Goal: Task Accomplishment & Management: Manage account settings

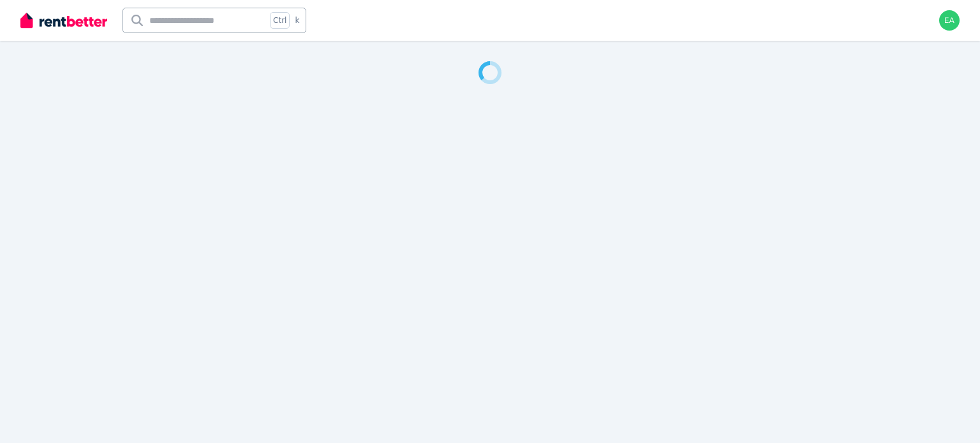
select select "**"
select select "**********"
select select "***"
select select "**********"
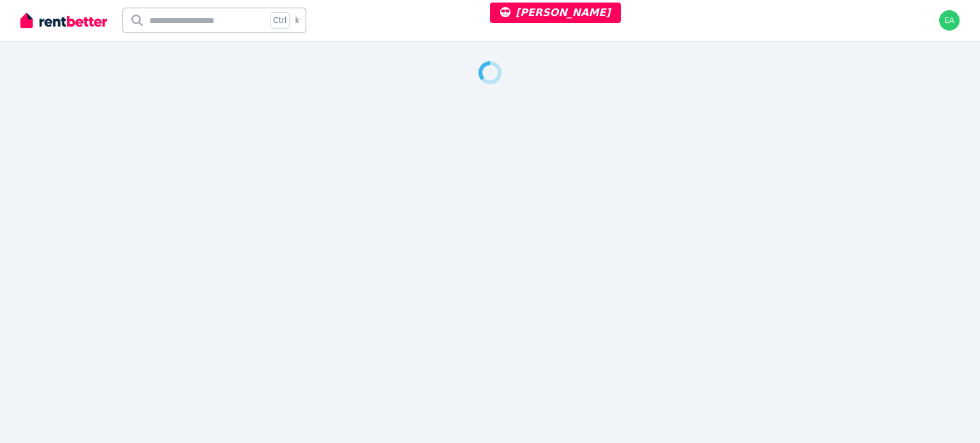
select select "**********"
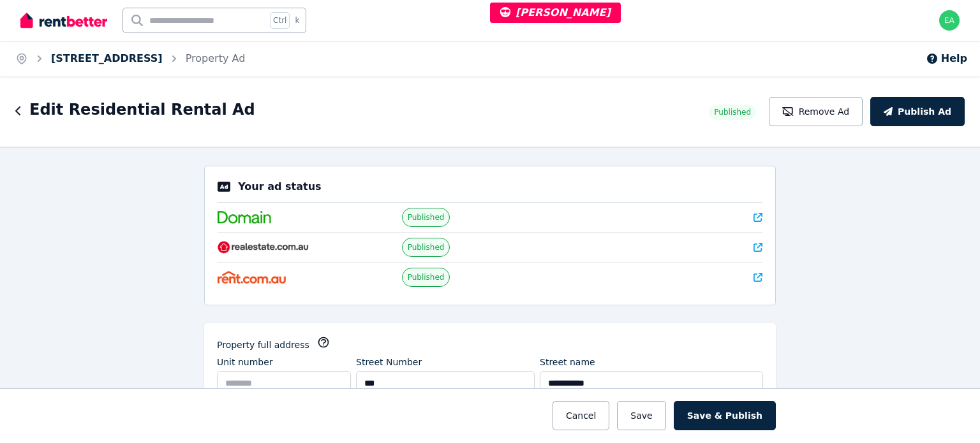
click at [146, 61] on link "77B Bridge Road, Westmead" at bounding box center [107, 58] width 112 height 12
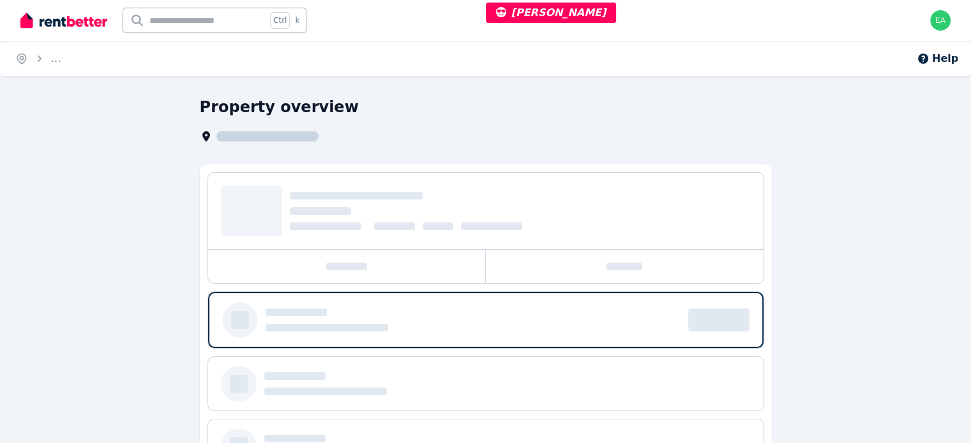
scroll to position [184, 0]
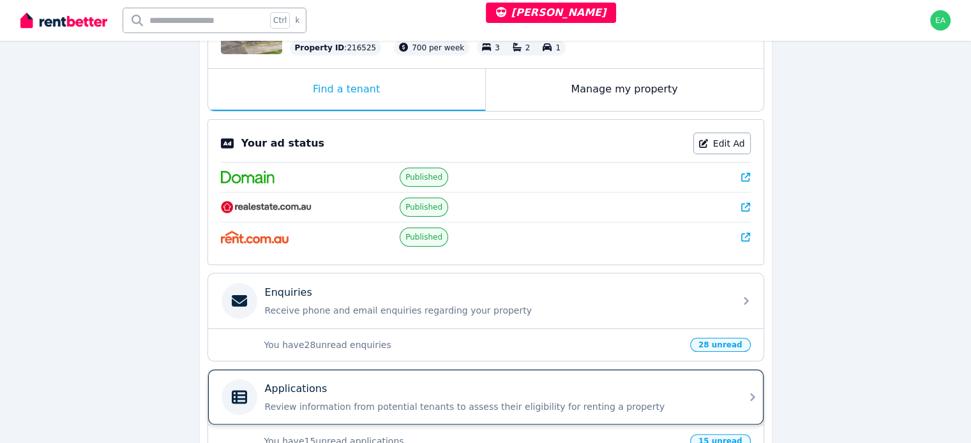
click at [554, 374] on div "Applications Review information from potential tenants to assess their eligibil…" at bounding box center [485, 397] width 555 height 55
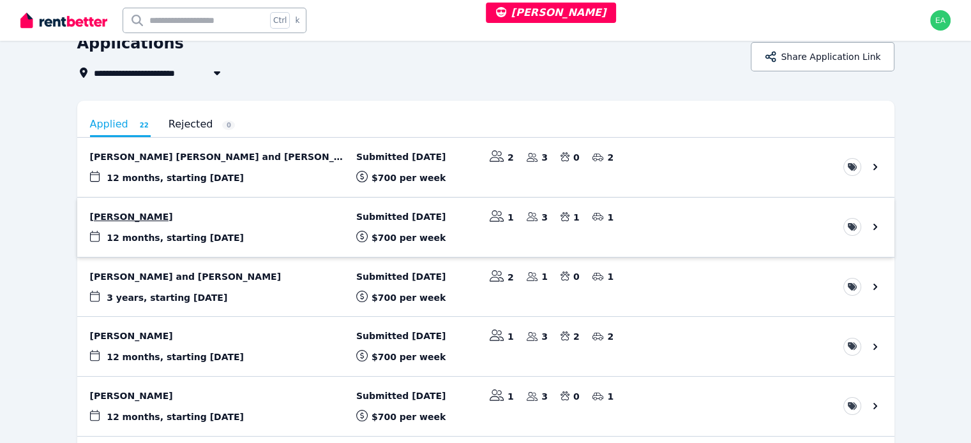
scroll to position [128, 0]
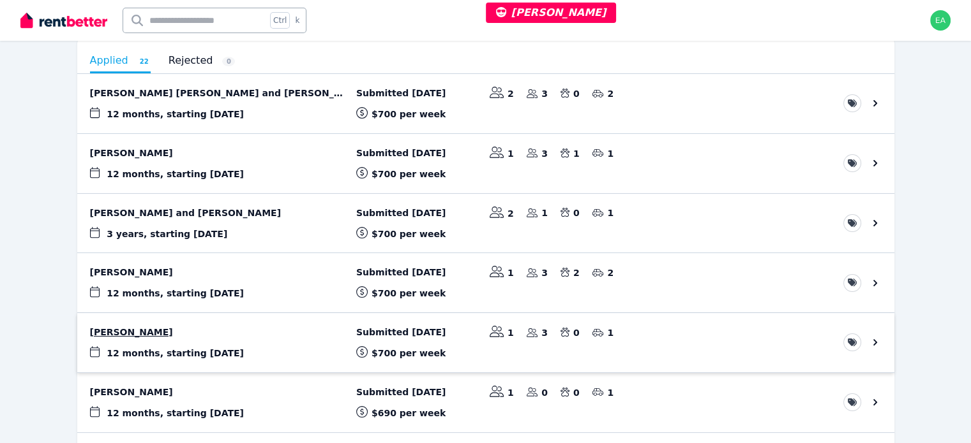
click at [740, 336] on link "View application: Hardeep Gogna" at bounding box center [485, 342] width 817 height 59
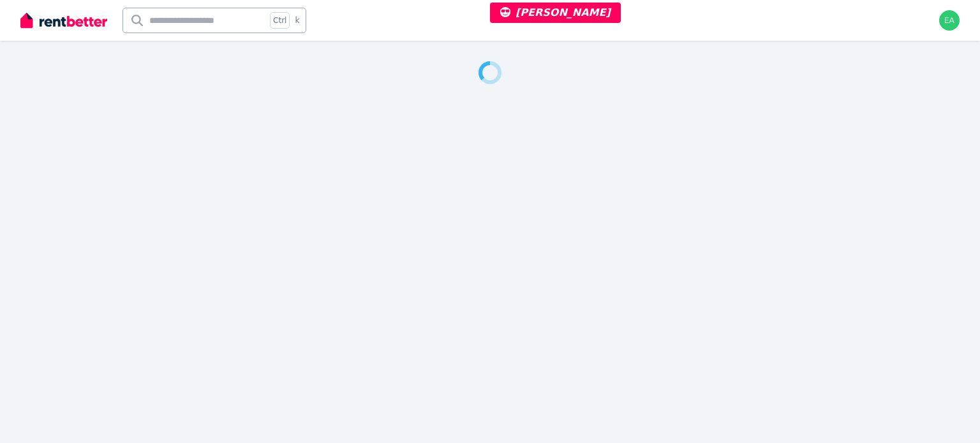
select select "***"
select select "**********"
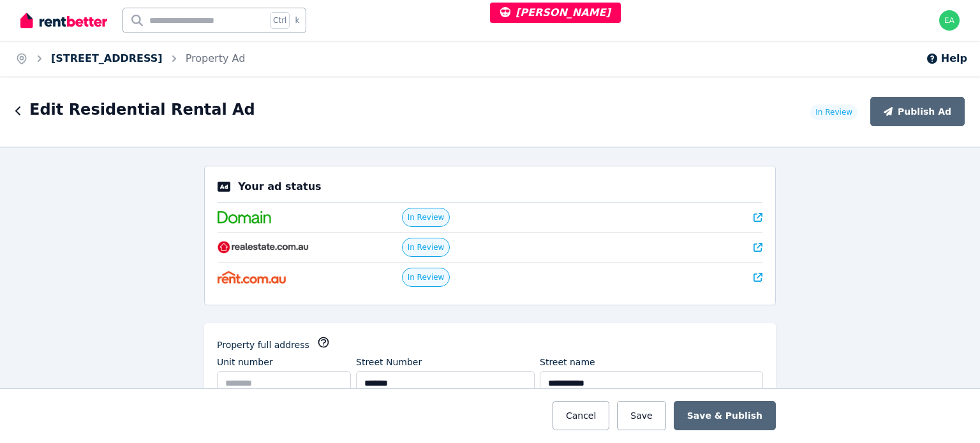
click at [107, 56] on link "[STREET_ADDRESS]" at bounding box center [107, 58] width 112 height 12
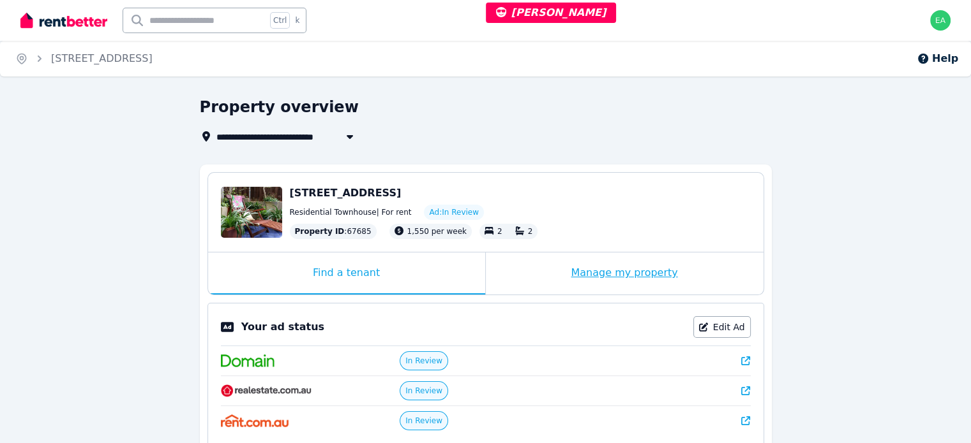
click at [519, 285] on div "Manage my property" at bounding box center [625, 274] width 278 height 42
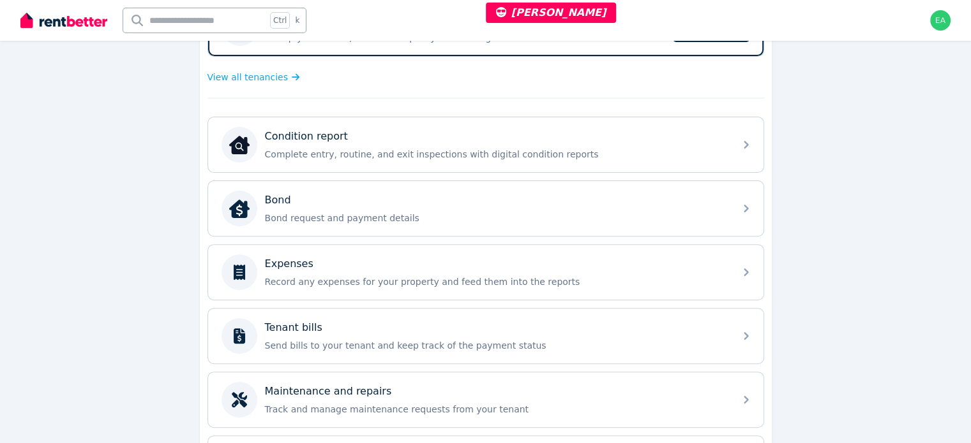
scroll to position [447, 0]
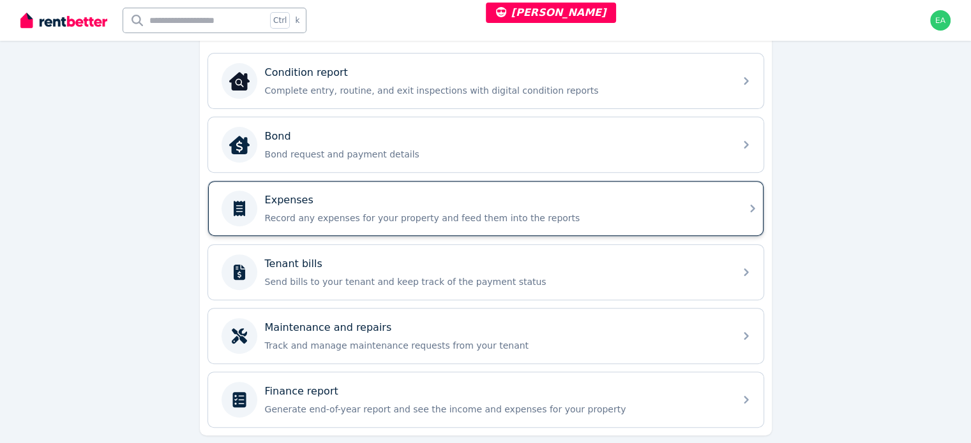
click at [641, 212] on p "Record any expenses for your property and feed them into the reports" at bounding box center [496, 218] width 462 height 13
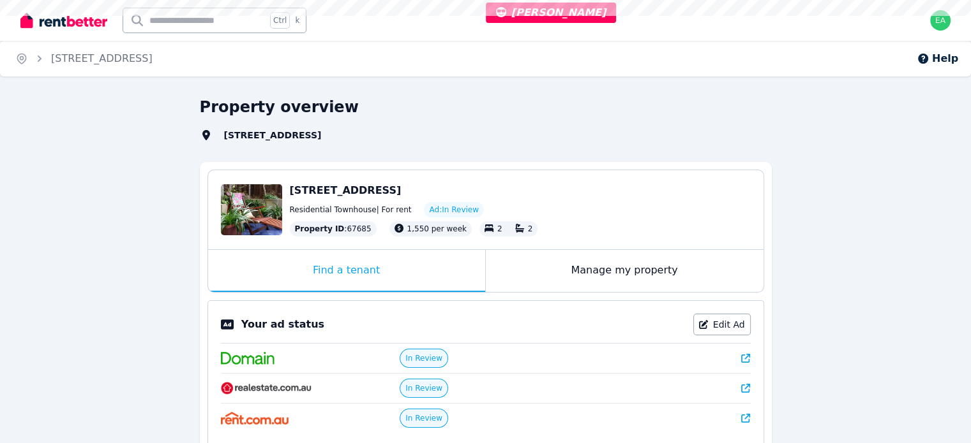
select select "***"
select select "**********"
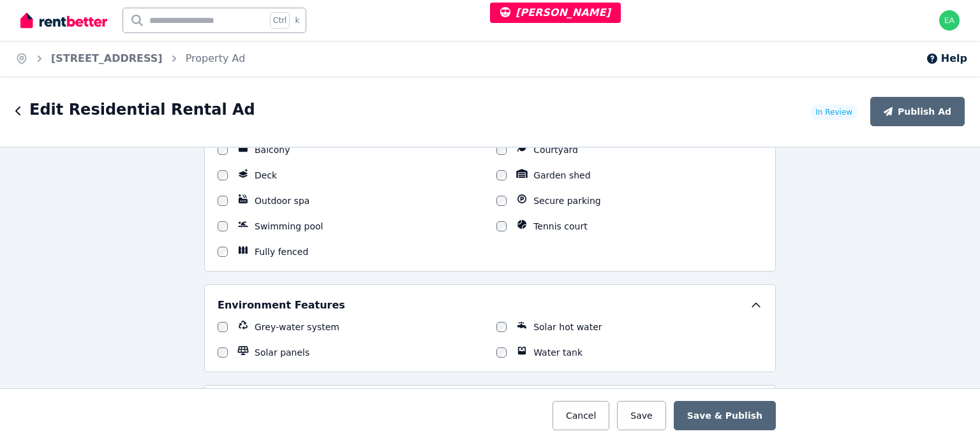
scroll to position [1659, 0]
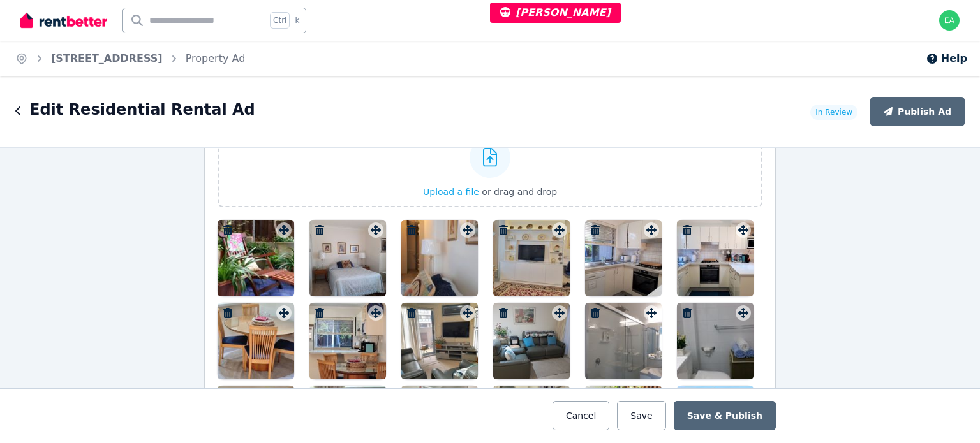
click at [245, 267] on div at bounding box center [256, 258] width 77 height 77
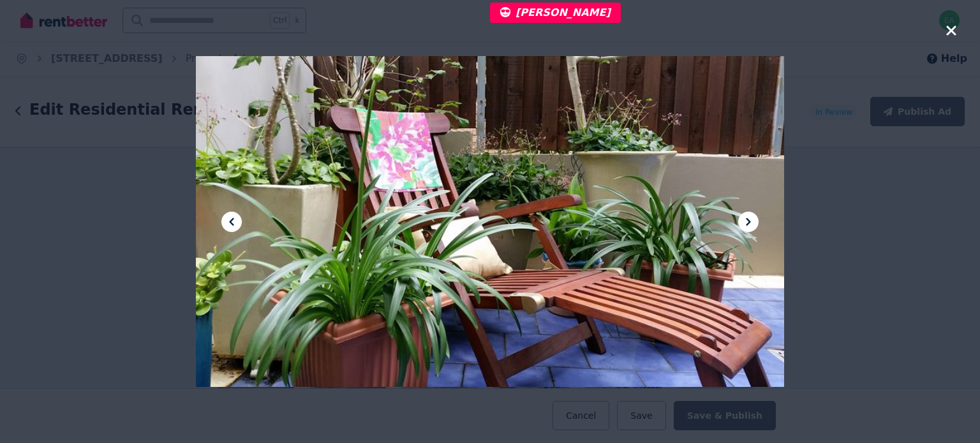
click at [751, 223] on icon at bounding box center [748, 221] width 15 height 15
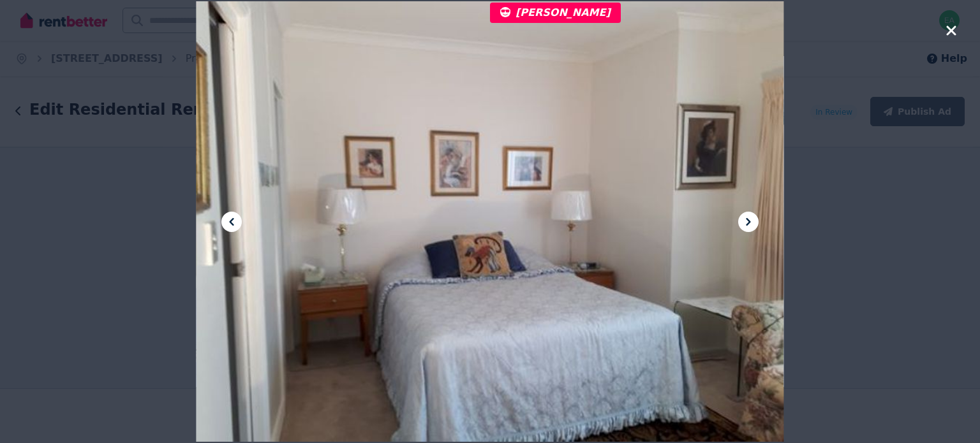
click at [751, 223] on icon at bounding box center [748, 221] width 15 height 15
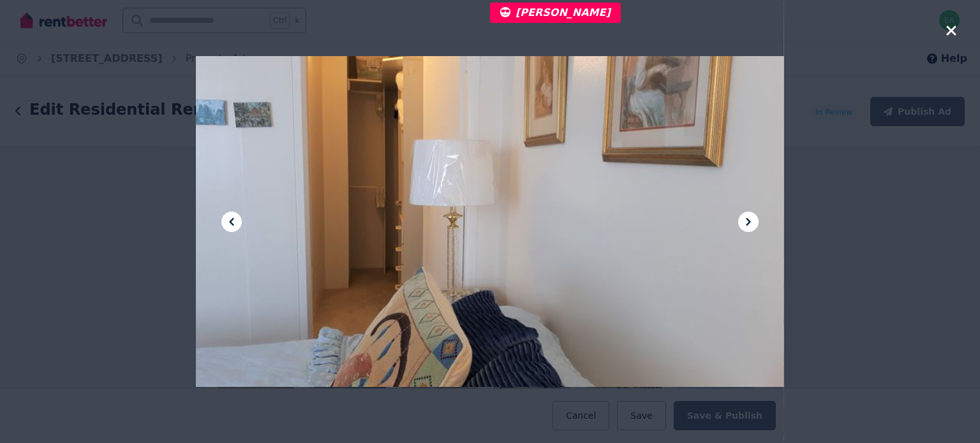
click at [751, 223] on icon at bounding box center [748, 221] width 15 height 15
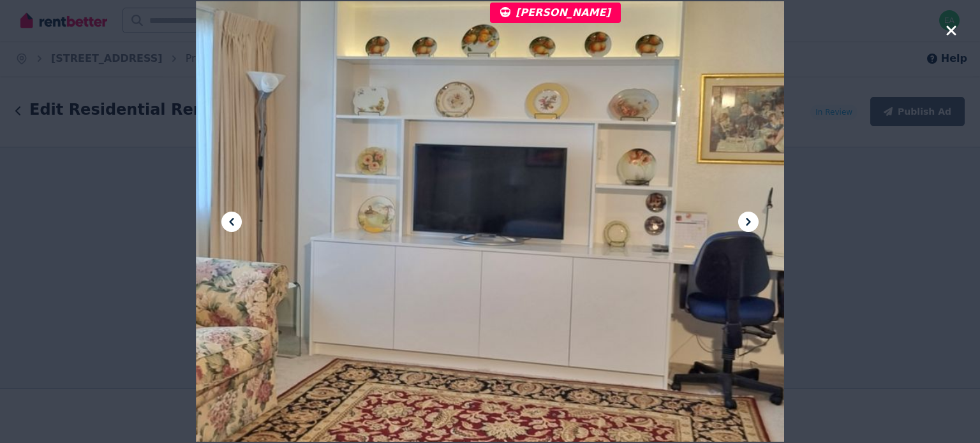
click at [751, 223] on icon at bounding box center [748, 221] width 15 height 15
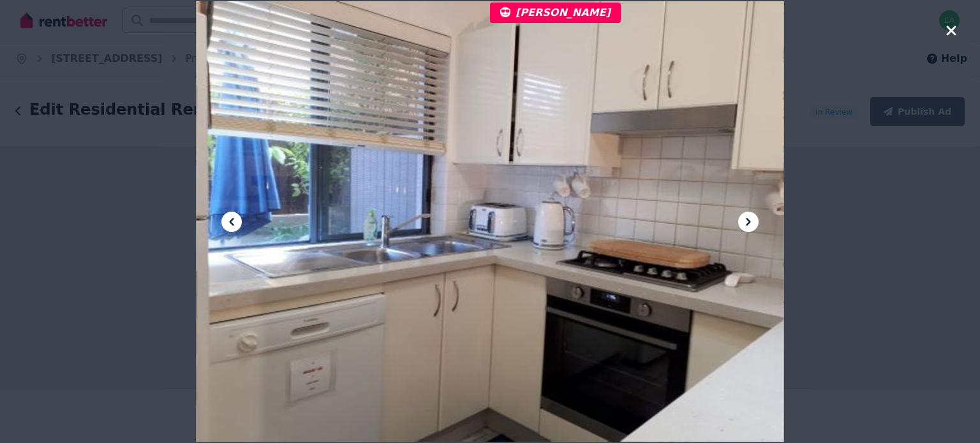
click at [751, 223] on icon at bounding box center [748, 221] width 15 height 15
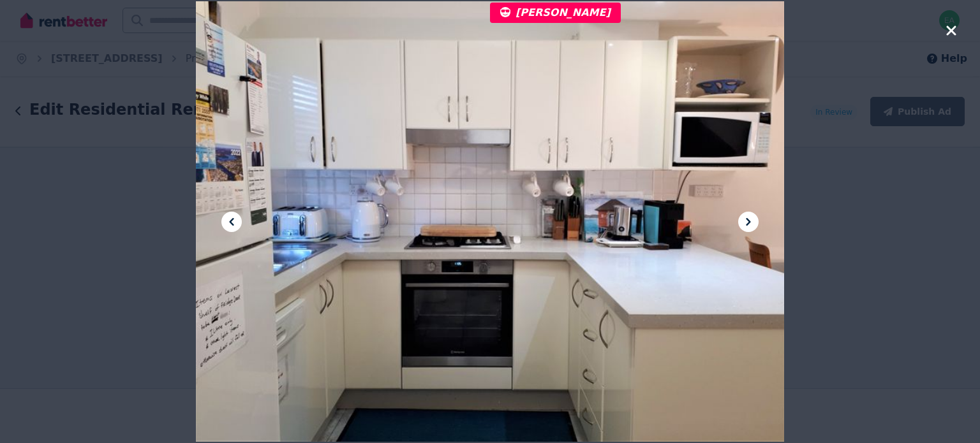
click at [751, 223] on icon at bounding box center [748, 221] width 15 height 15
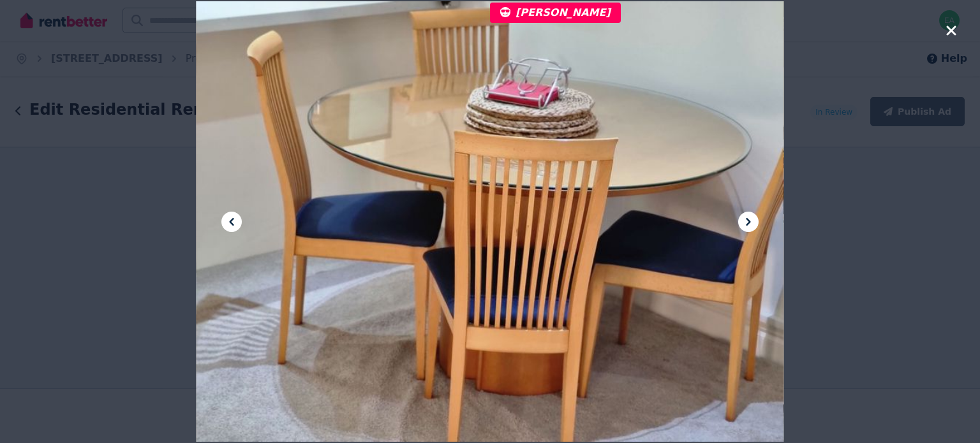
click at [751, 223] on icon at bounding box center [748, 221] width 15 height 15
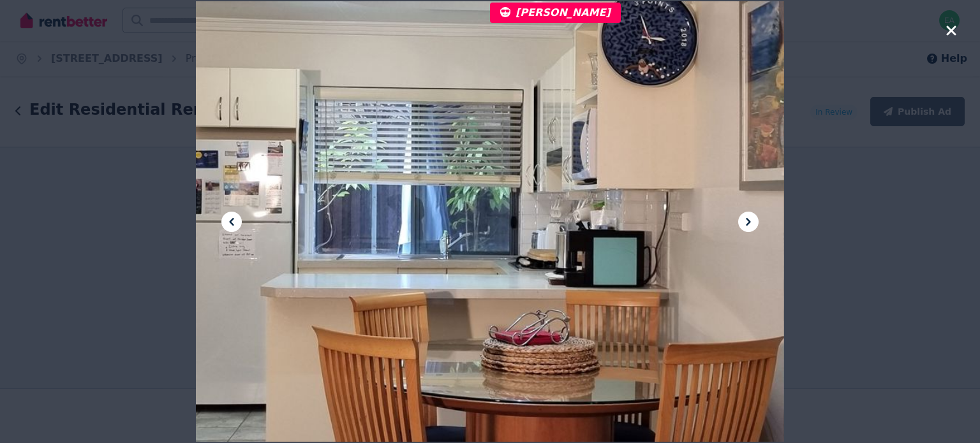
click at [751, 223] on icon at bounding box center [748, 221] width 15 height 15
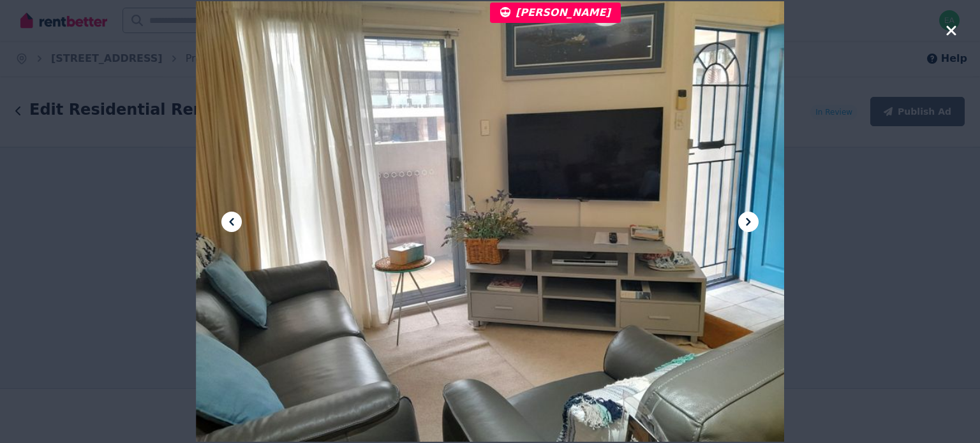
click at [751, 223] on icon at bounding box center [748, 221] width 15 height 15
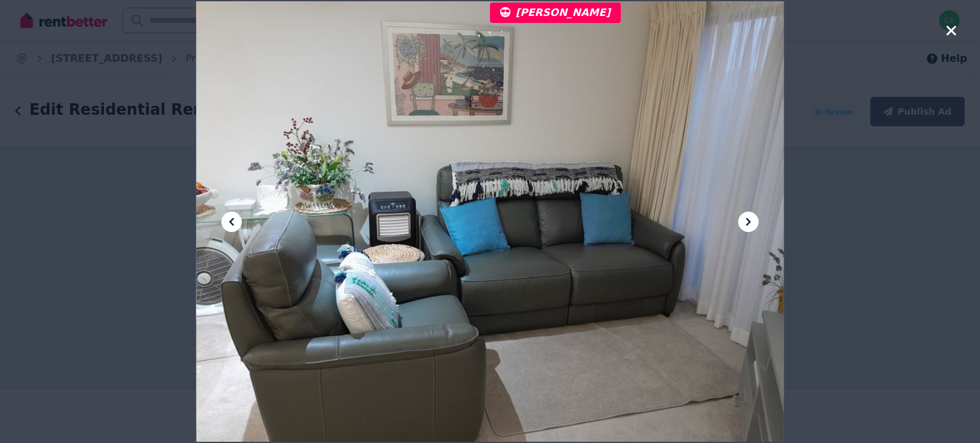
click at [751, 223] on icon at bounding box center [748, 221] width 15 height 15
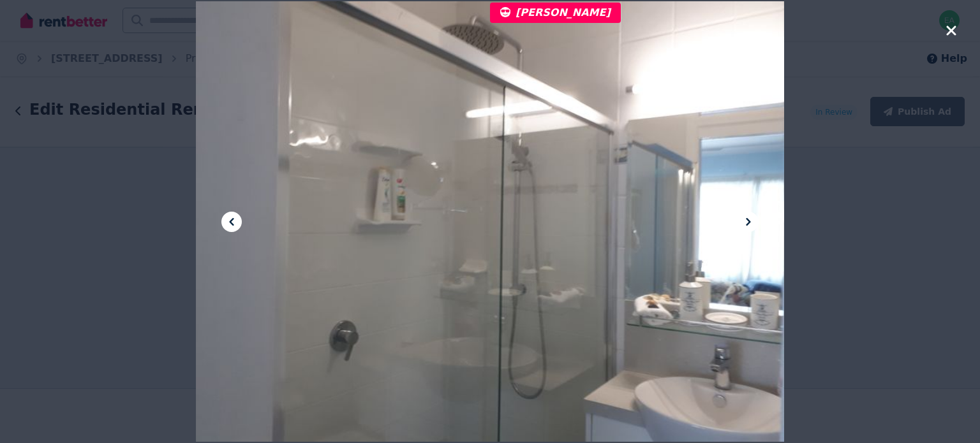
click at [751, 223] on icon at bounding box center [748, 221] width 15 height 15
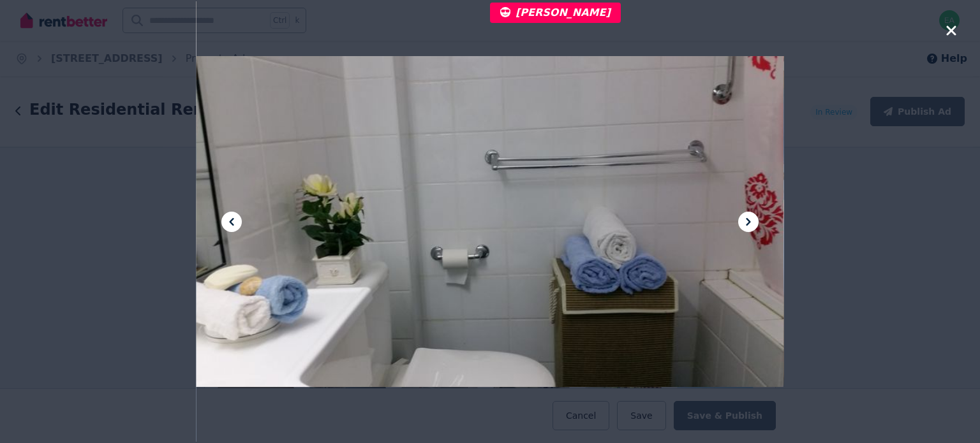
click at [751, 223] on icon at bounding box center [748, 221] width 15 height 15
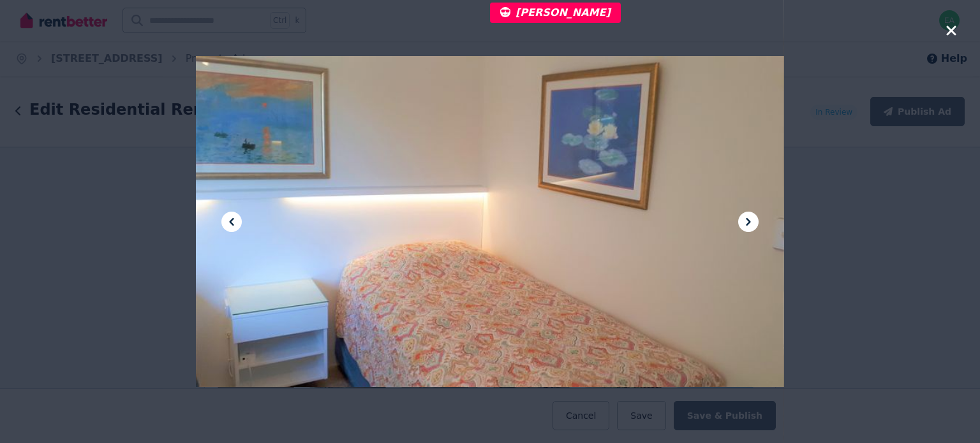
click at [751, 223] on icon at bounding box center [748, 221] width 15 height 15
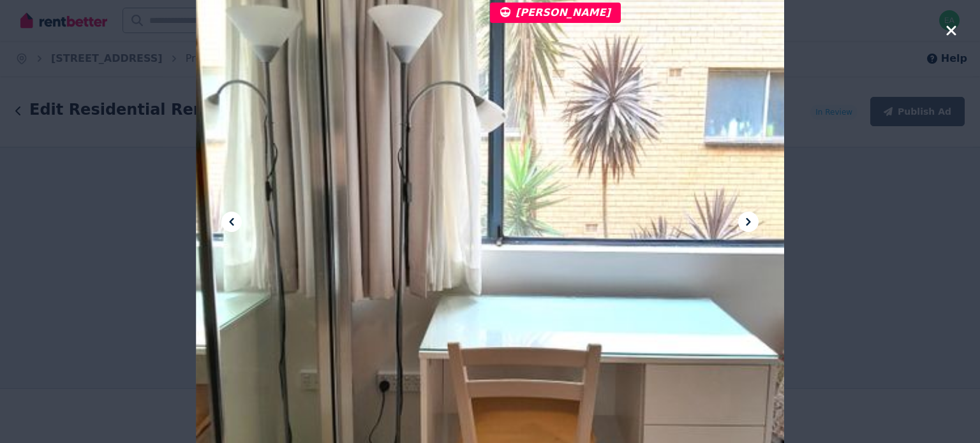
click at [751, 223] on icon at bounding box center [748, 221] width 15 height 15
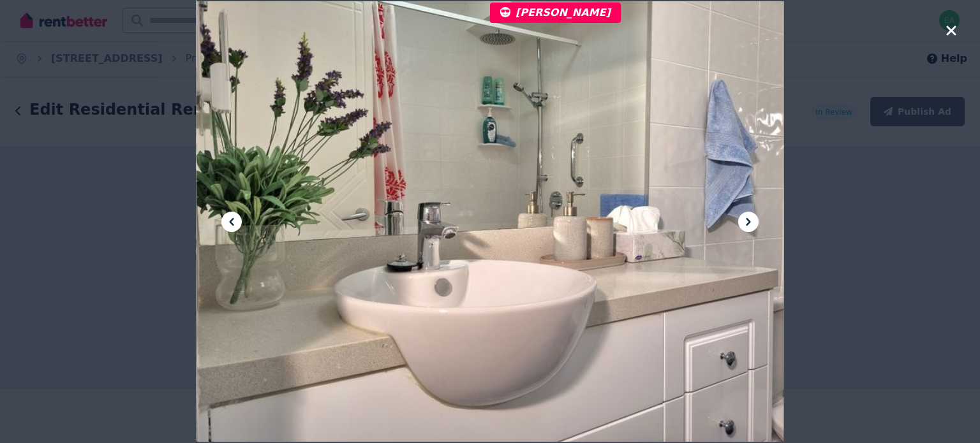
click at [751, 223] on icon at bounding box center [748, 221] width 15 height 15
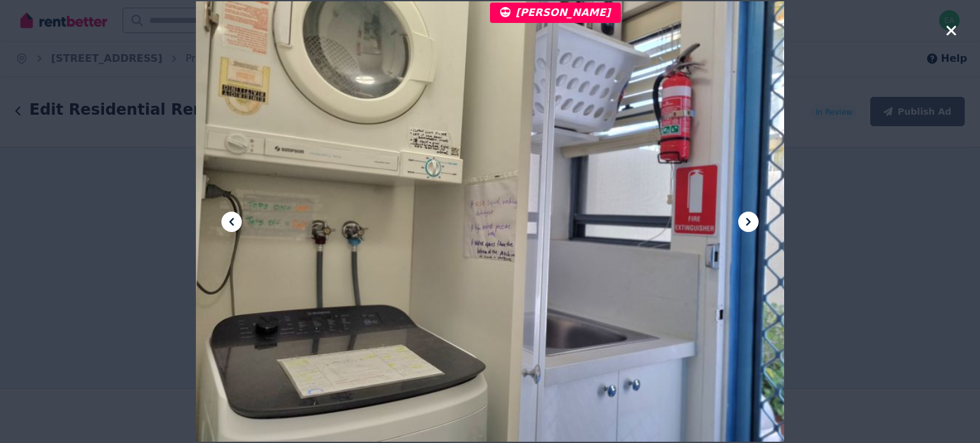
click at [751, 223] on icon at bounding box center [748, 221] width 15 height 15
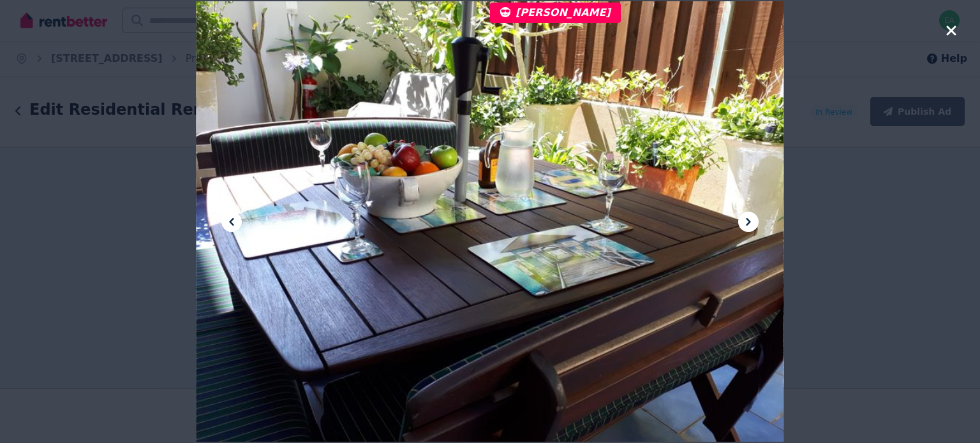
click at [751, 223] on icon at bounding box center [748, 221] width 15 height 15
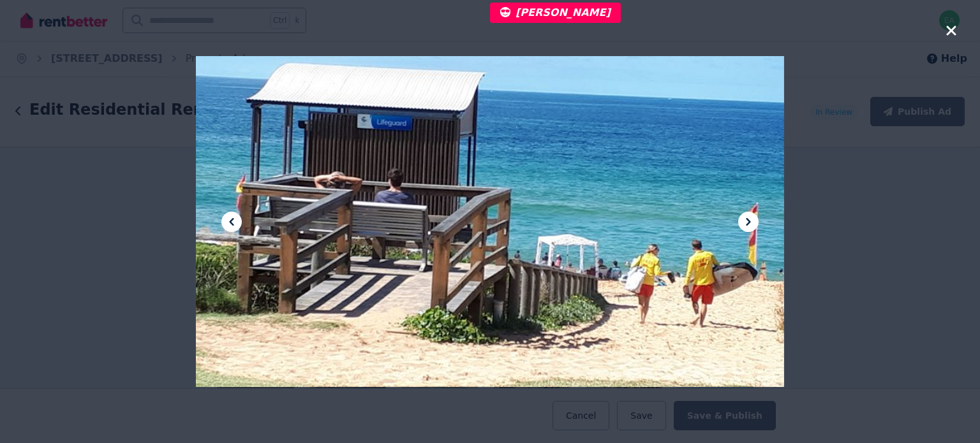
click at [751, 223] on icon at bounding box center [748, 221] width 15 height 15
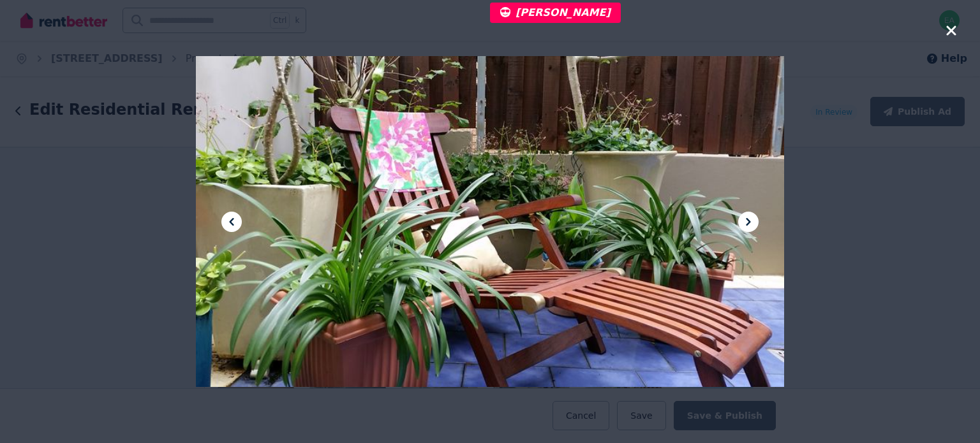
click at [751, 223] on icon at bounding box center [748, 221] width 15 height 15
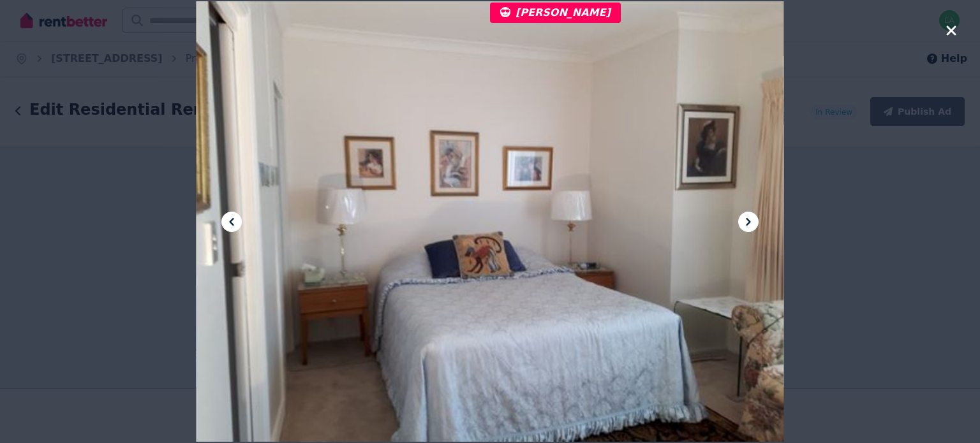
click at [751, 223] on icon at bounding box center [748, 221] width 15 height 15
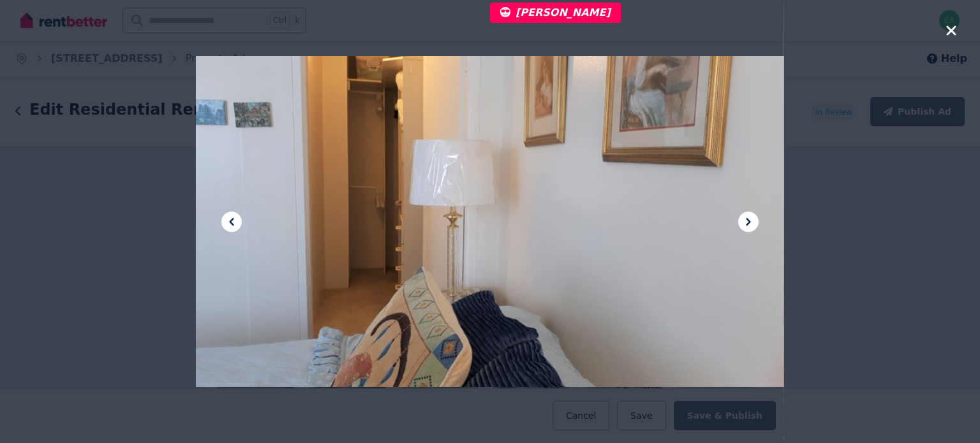
click at [751, 223] on icon at bounding box center [748, 221] width 15 height 15
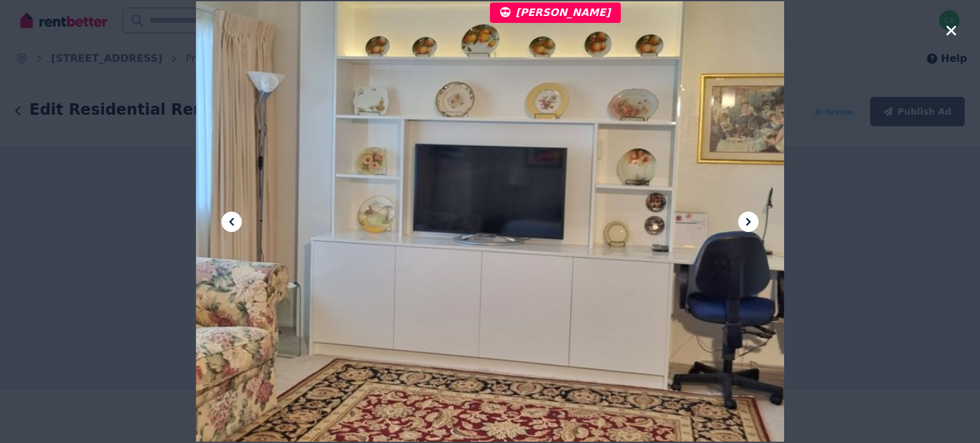
click at [751, 223] on icon at bounding box center [748, 221] width 15 height 15
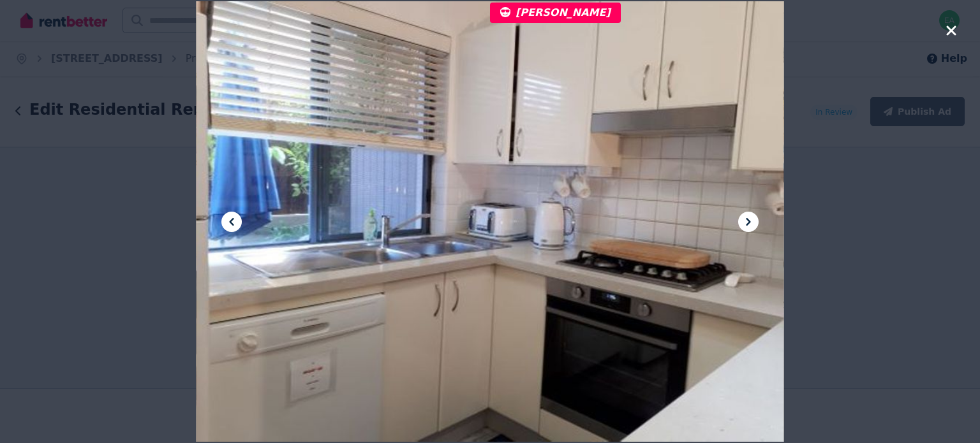
click at [751, 223] on icon at bounding box center [748, 221] width 15 height 15
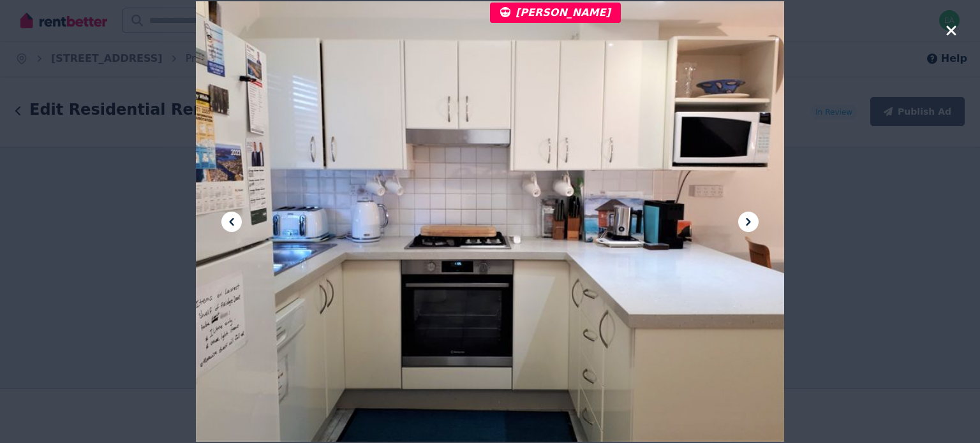
click at [751, 223] on icon at bounding box center [748, 221] width 15 height 15
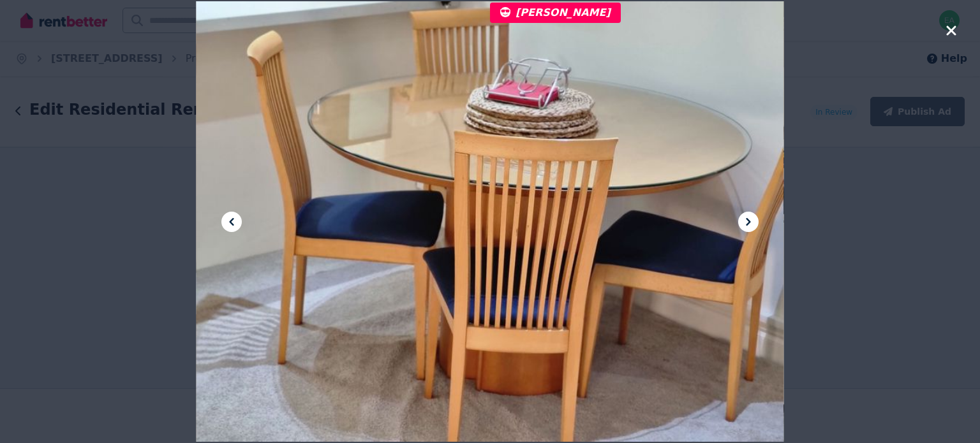
click at [751, 223] on icon at bounding box center [748, 221] width 15 height 15
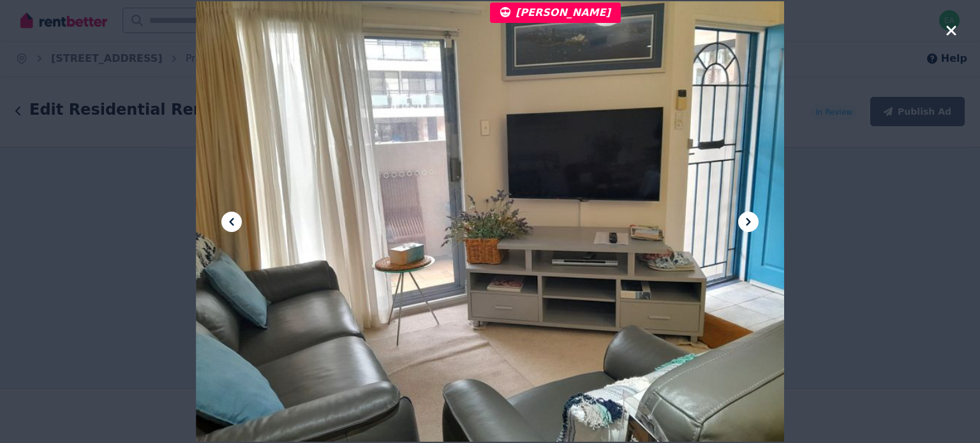
click at [948, 34] on icon "button" at bounding box center [951, 31] width 10 height 10
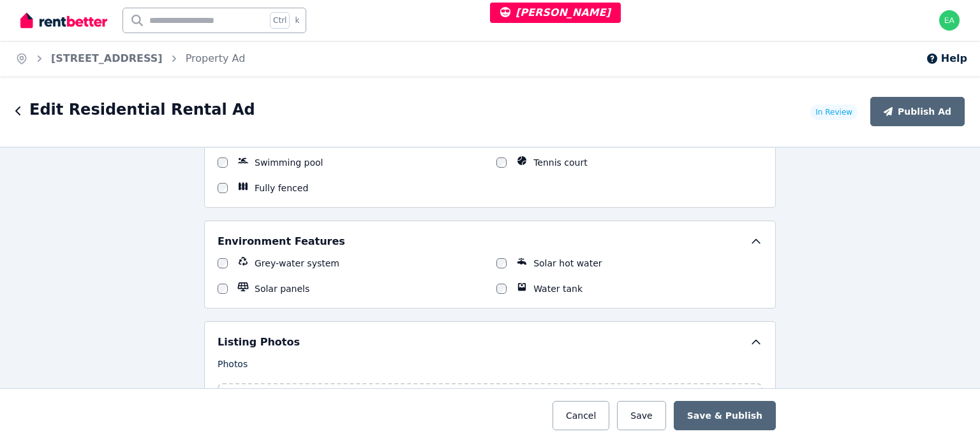
scroll to position [1723, 0]
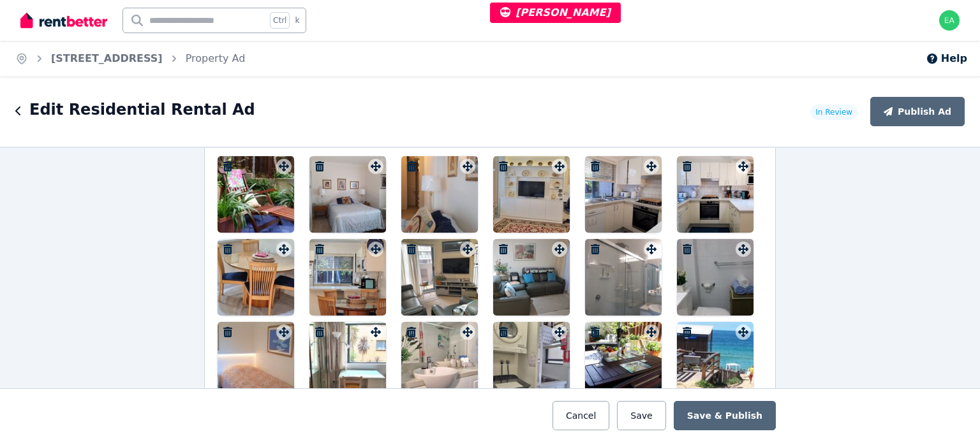
click at [250, 200] on div at bounding box center [256, 194] width 77 height 77
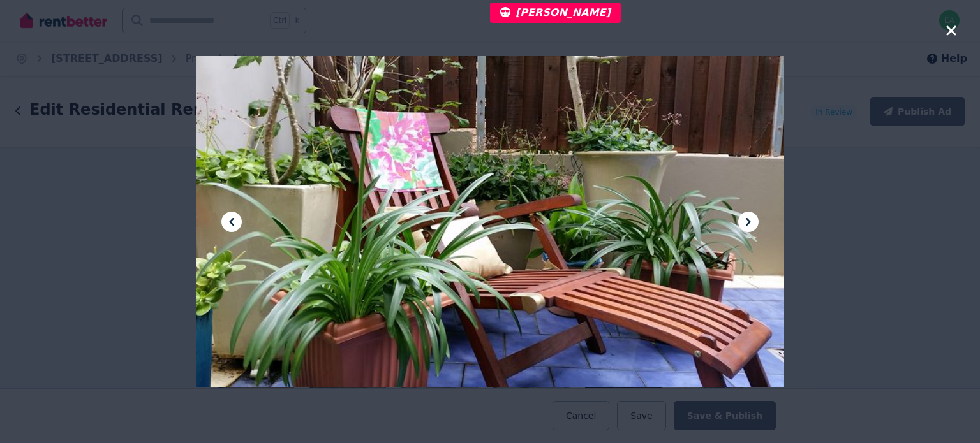
click at [756, 224] on button at bounding box center [748, 222] width 20 height 20
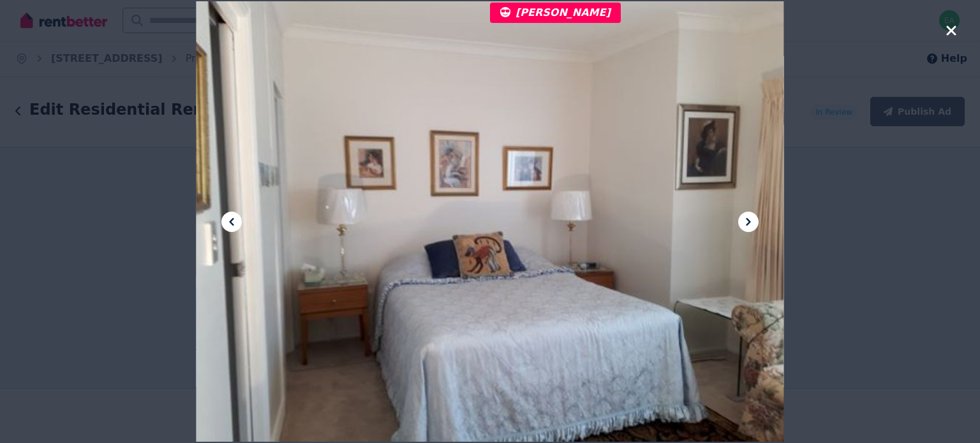
click at [756, 224] on button at bounding box center [748, 222] width 20 height 20
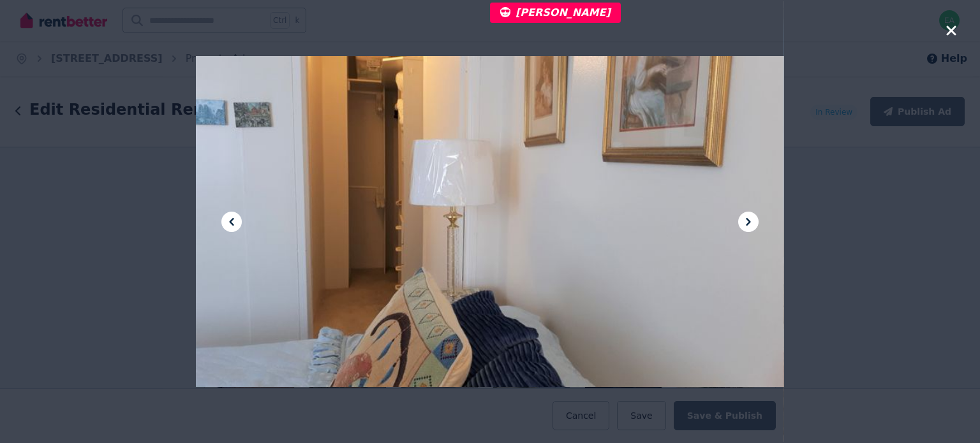
click at [756, 224] on button at bounding box center [748, 222] width 20 height 20
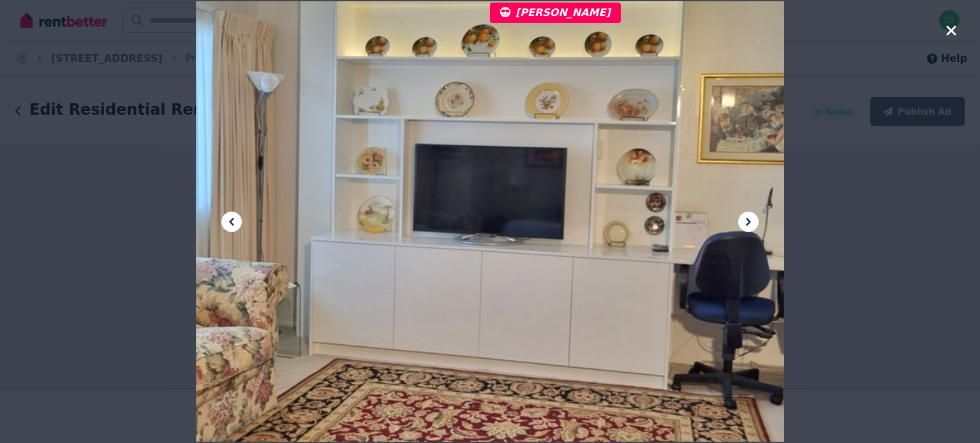
click at [756, 224] on button at bounding box center [748, 222] width 20 height 20
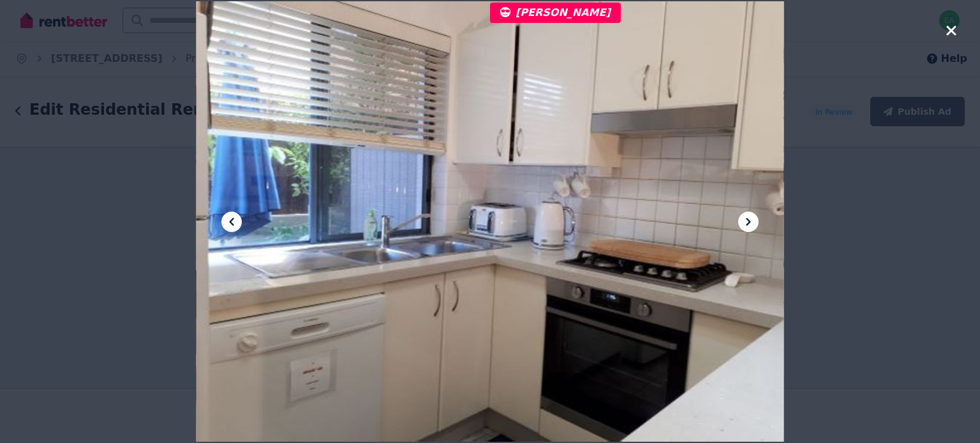
click at [756, 224] on button at bounding box center [748, 222] width 20 height 20
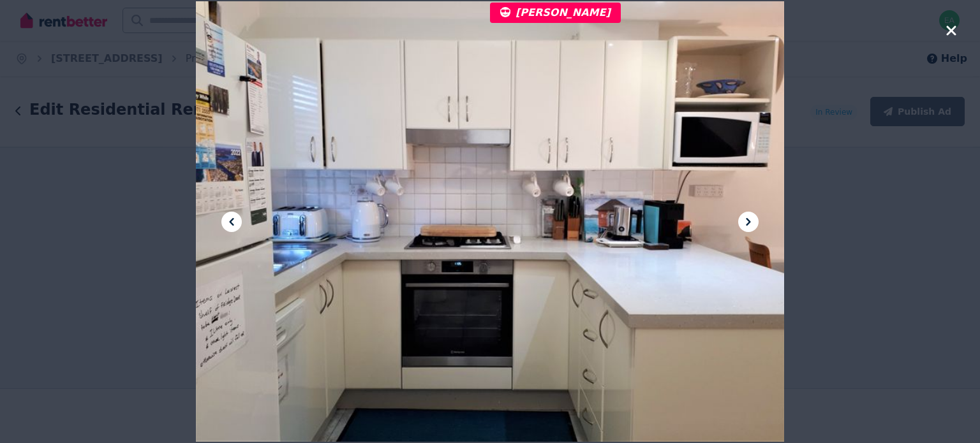
click at [756, 224] on button at bounding box center [748, 222] width 20 height 20
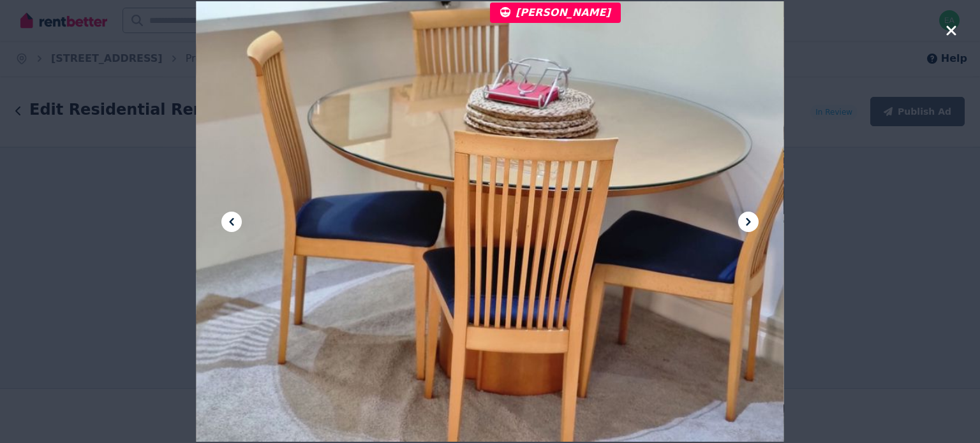
click at [756, 224] on button at bounding box center [748, 222] width 20 height 20
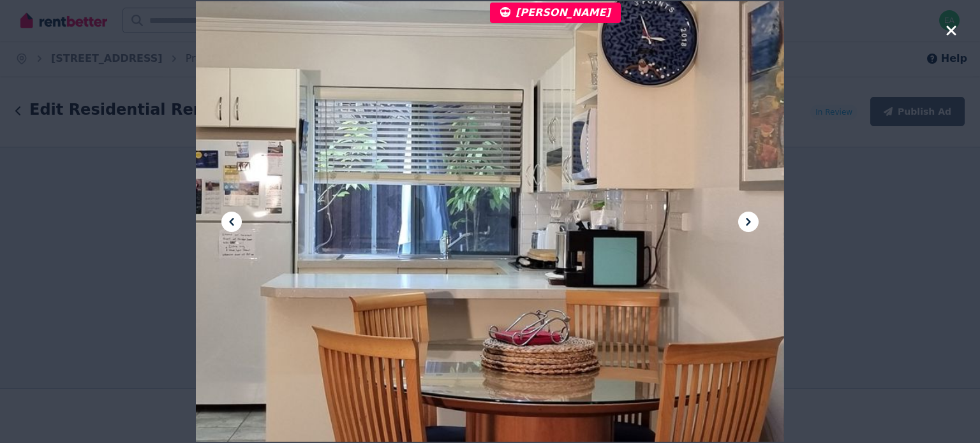
click at [756, 224] on button at bounding box center [748, 222] width 20 height 20
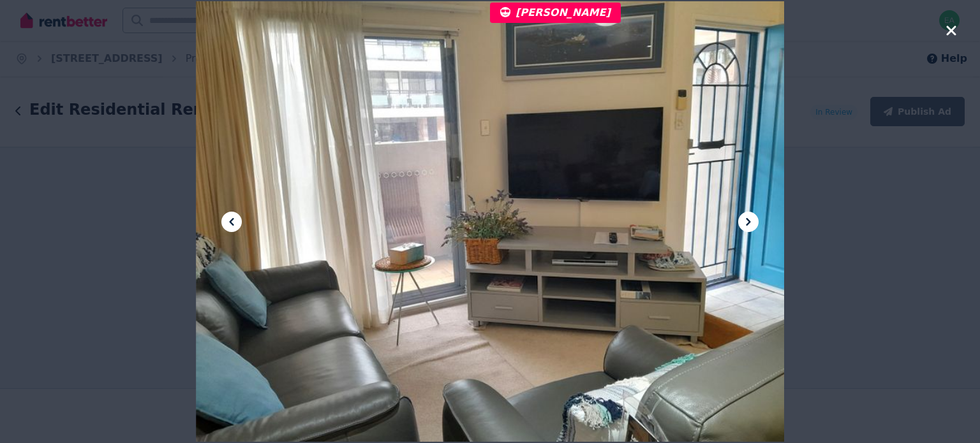
click at [756, 224] on button at bounding box center [748, 222] width 20 height 20
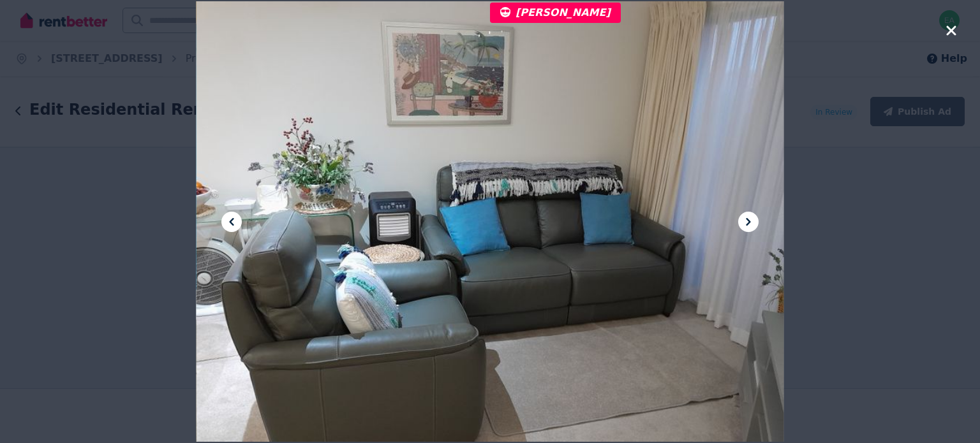
click at [756, 224] on button at bounding box center [748, 222] width 20 height 20
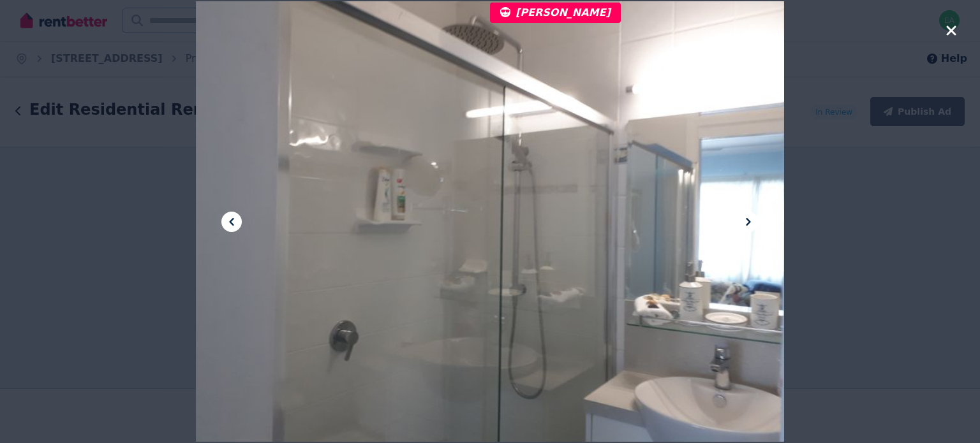
click at [756, 224] on button at bounding box center [748, 222] width 20 height 20
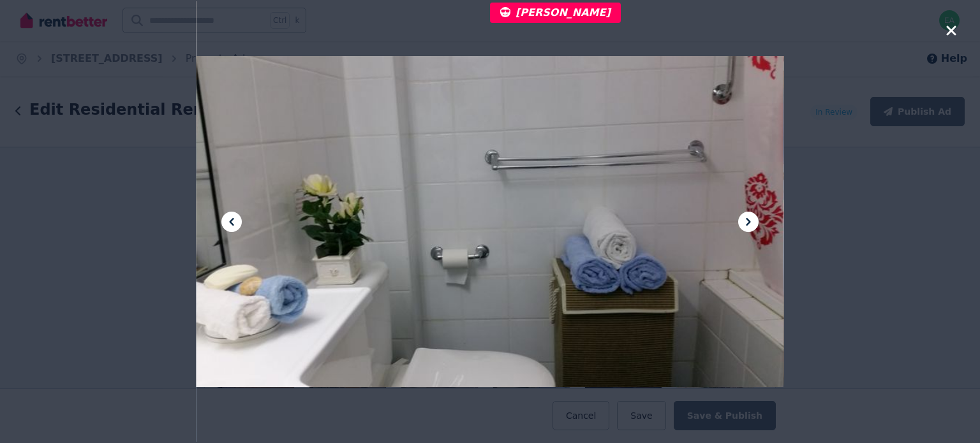
click at [756, 224] on button at bounding box center [748, 222] width 20 height 20
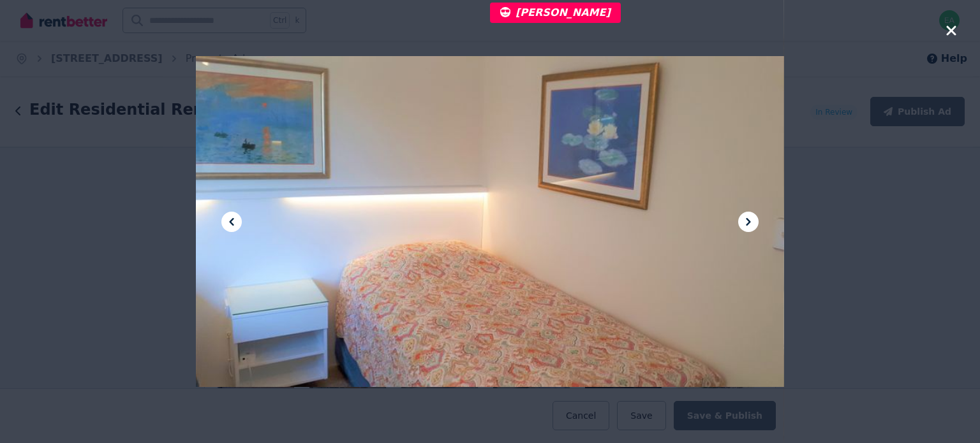
click at [756, 224] on button at bounding box center [748, 222] width 20 height 20
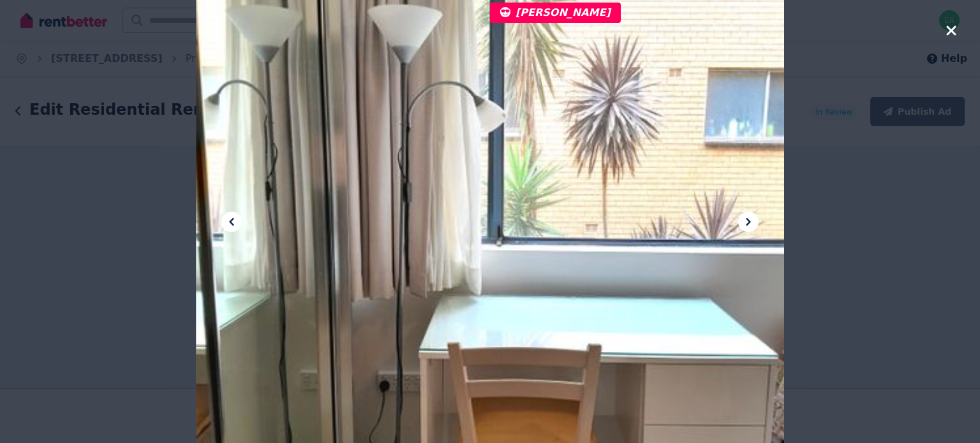
click at [756, 224] on button at bounding box center [748, 222] width 20 height 20
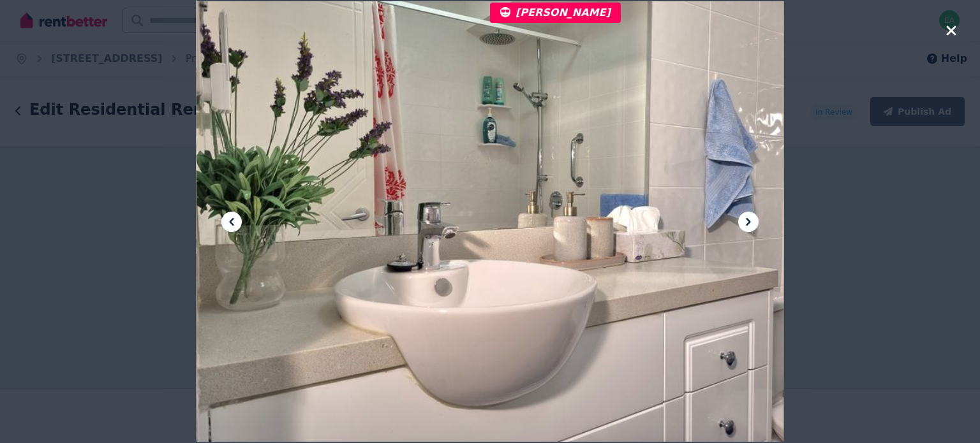
click at [756, 224] on button at bounding box center [748, 222] width 20 height 20
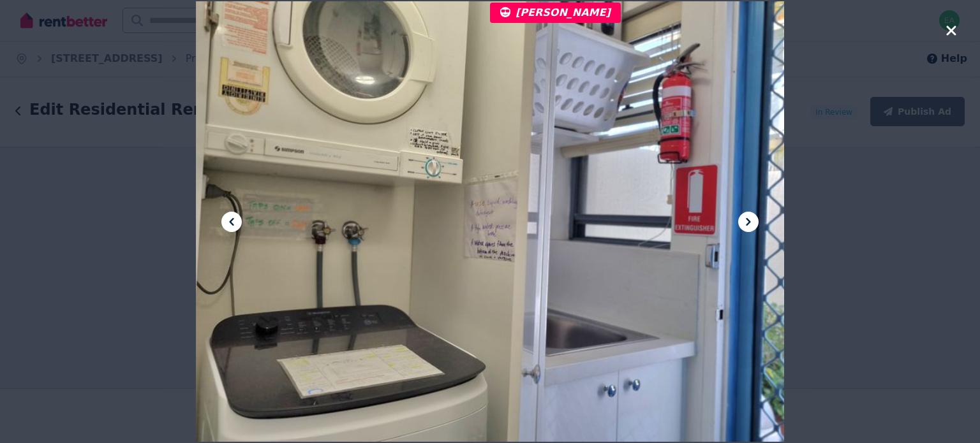
click at [756, 224] on button at bounding box center [748, 222] width 20 height 20
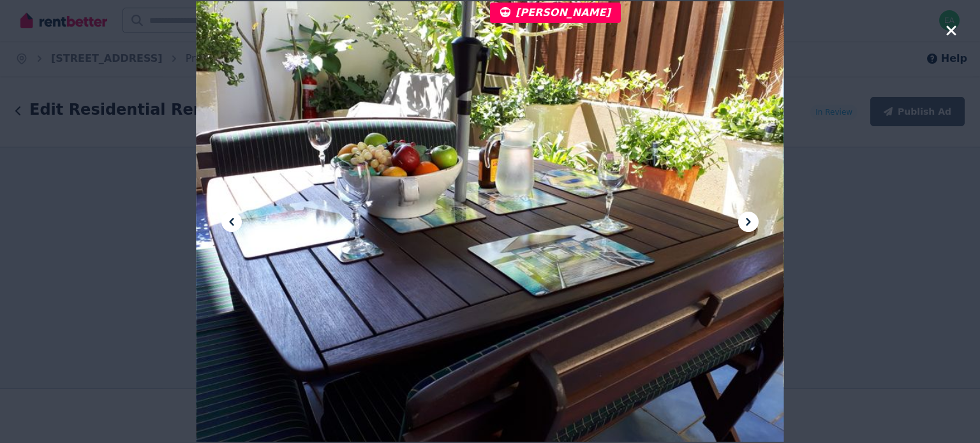
click at [756, 224] on button at bounding box center [748, 222] width 20 height 20
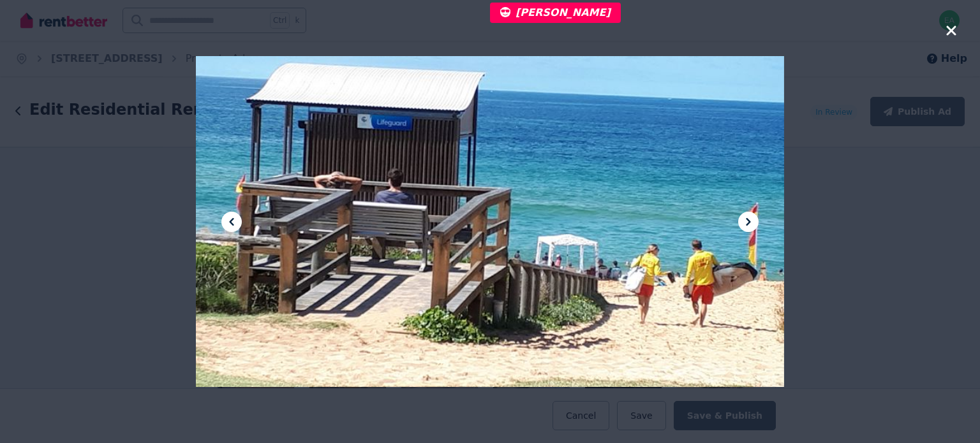
click at [756, 224] on button at bounding box center [748, 222] width 20 height 20
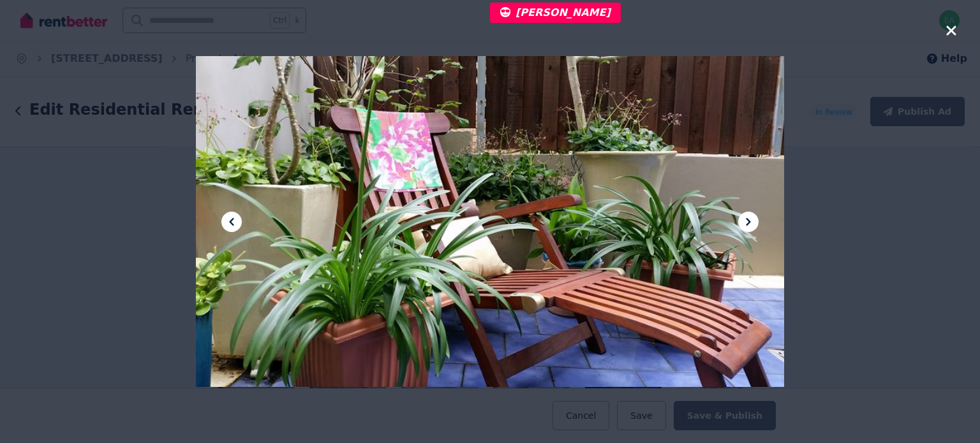
click at [756, 224] on button at bounding box center [748, 222] width 20 height 20
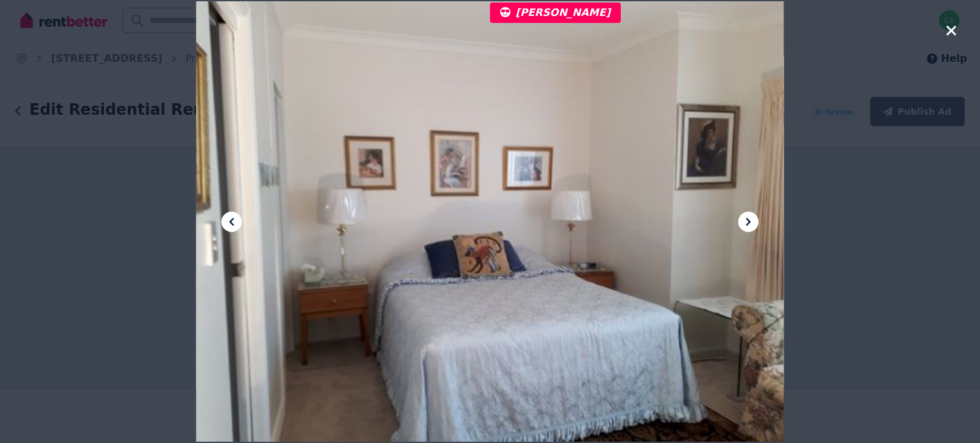
click at [946, 32] on icon "button" at bounding box center [951, 30] width 11 height 15
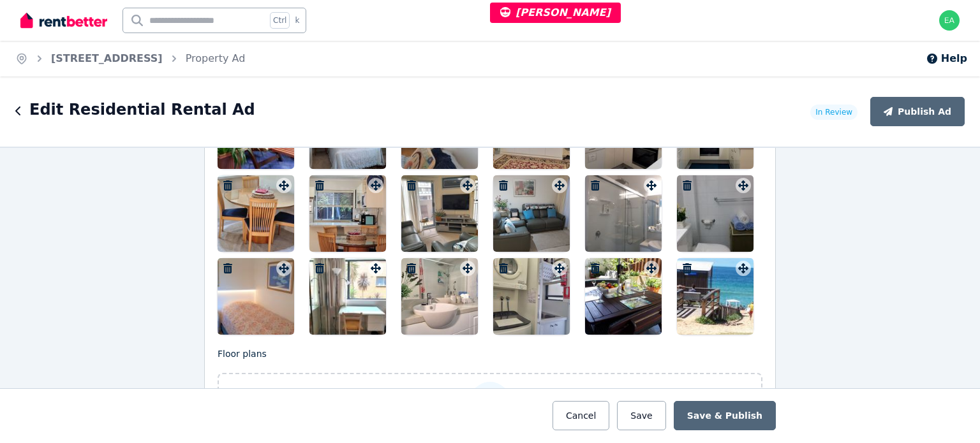
scroll to position [1531, 0]
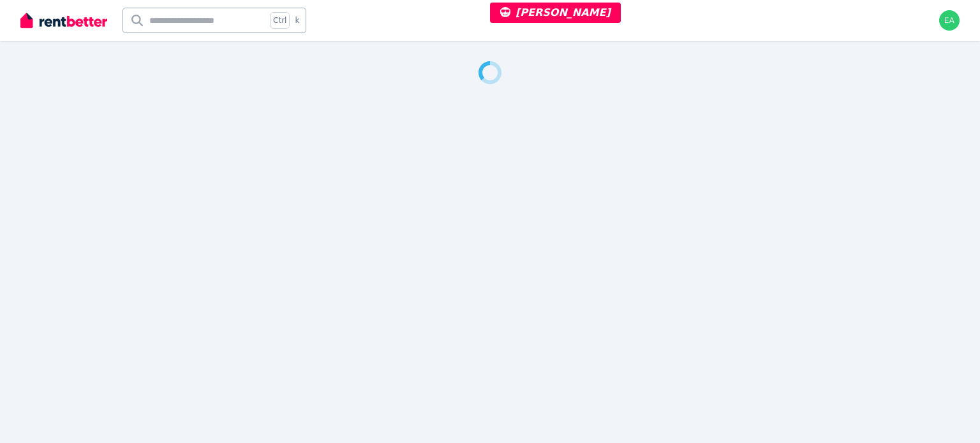
select select "***"
select select "**********"
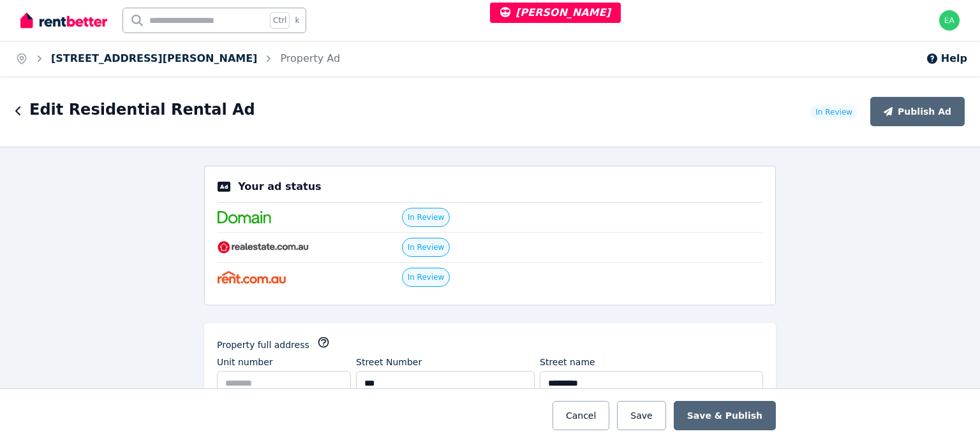
click at [96, 61] on link "[STREET_ADDRESS][PERSON_NAME]" at bounding box center [154, 58] width 206 height 12
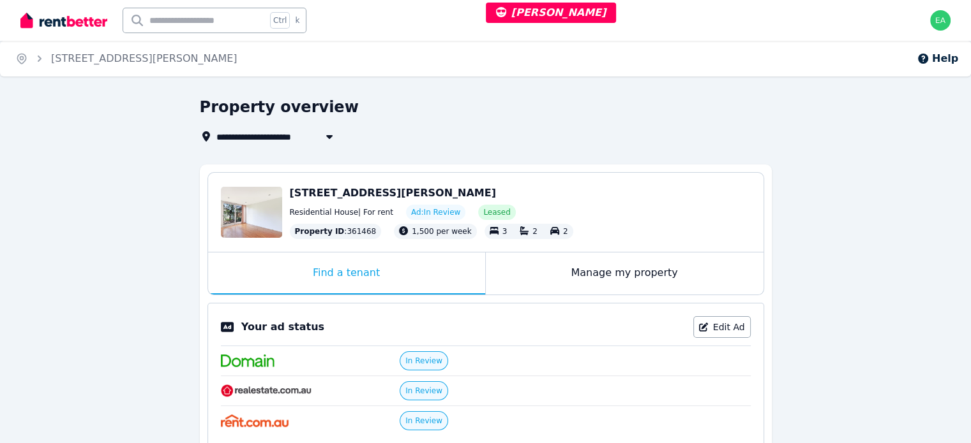
click at [538, 274] on div "Manage my property" at bounding box center [625, 274] width 278 height 42
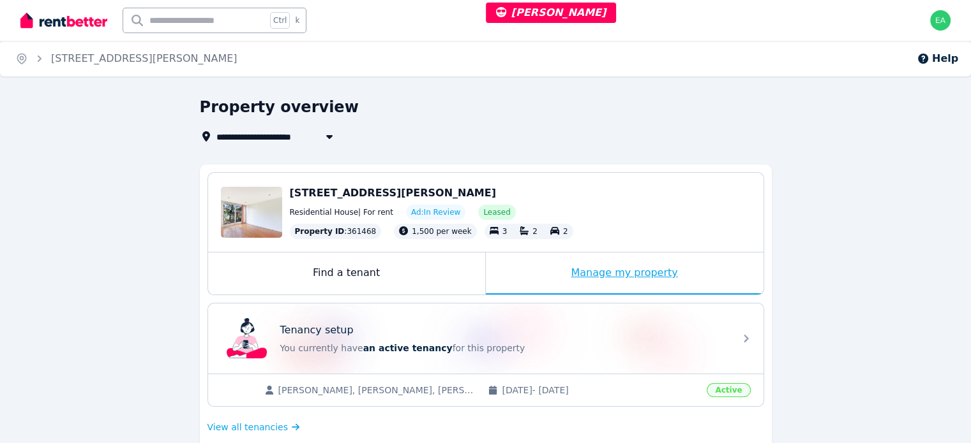
scroll to position [319, 0]
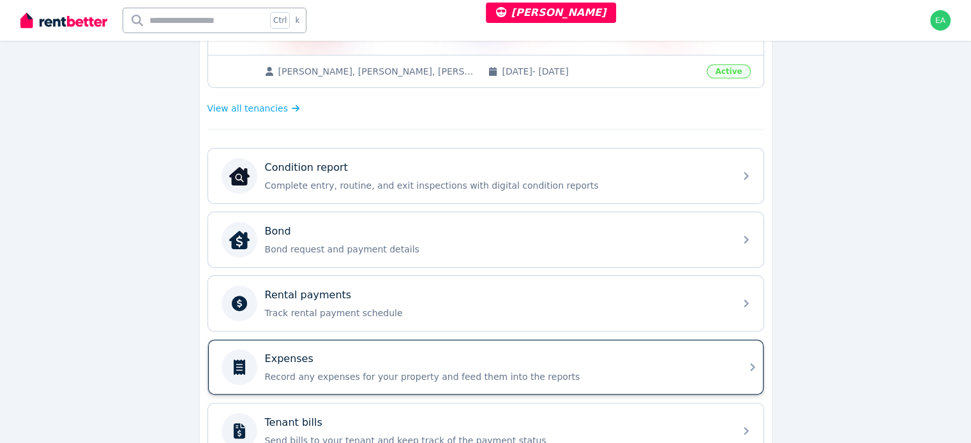
click at [657, 360] on div "Expenses" at bounding box center [496, 359] width 462 height 15
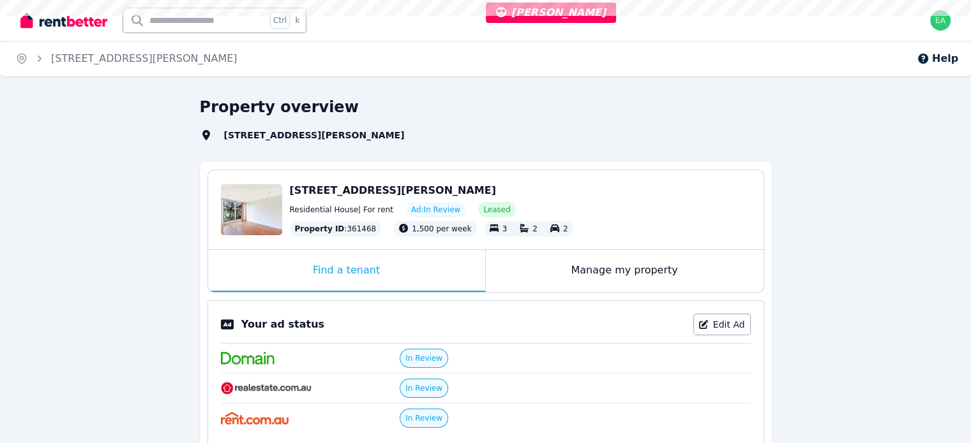
select select "***"
select select "**********"
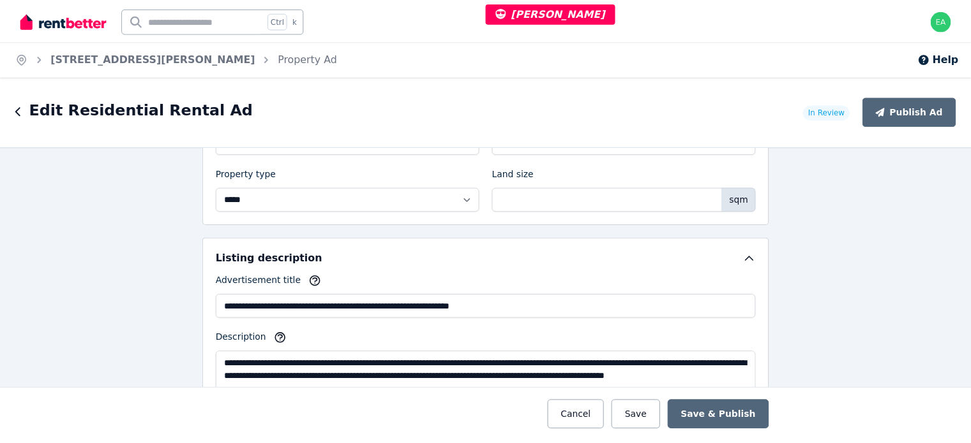
scroll to position [766, 0]
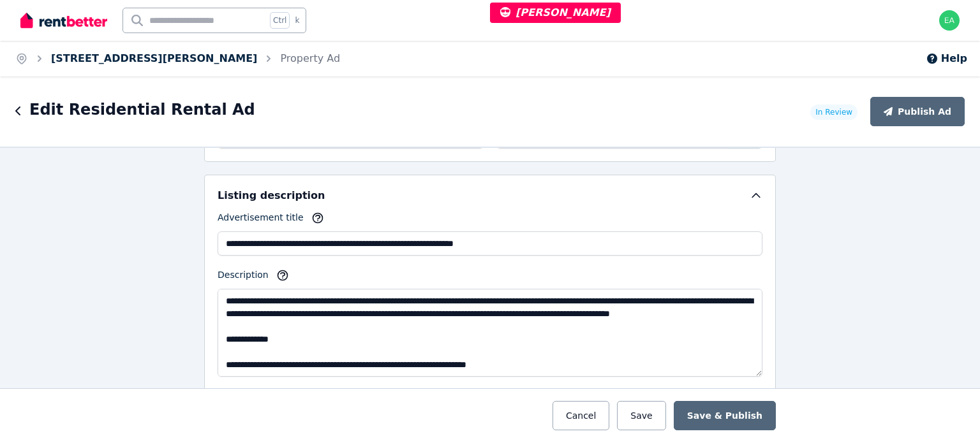
click at [124, 61] on link "114 Broome St, Maroubra" at bounding box center [154, 58] width 206 height 12
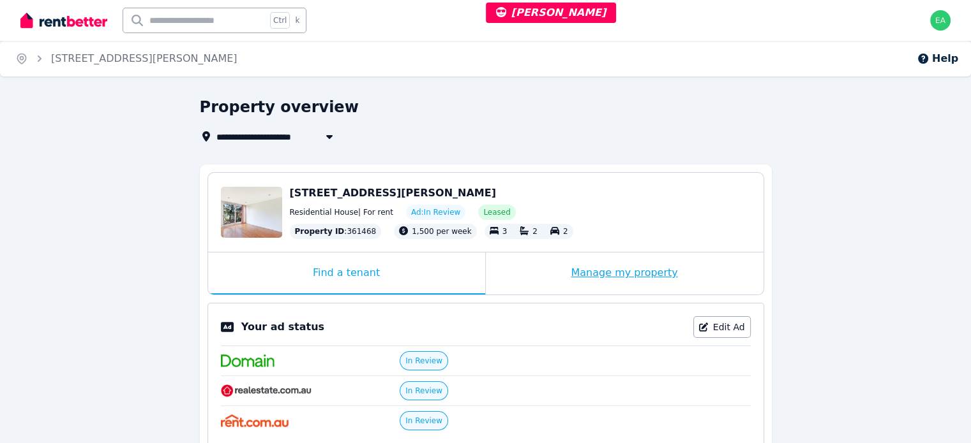
click at [548, 288] on div "Manage my property" at bounding box center [625, 274] width 278 height 42
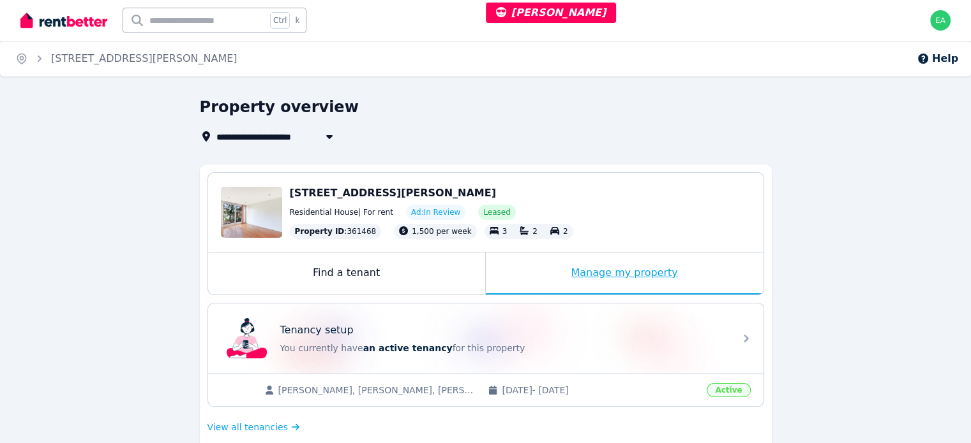
scroll to position [319, 0]
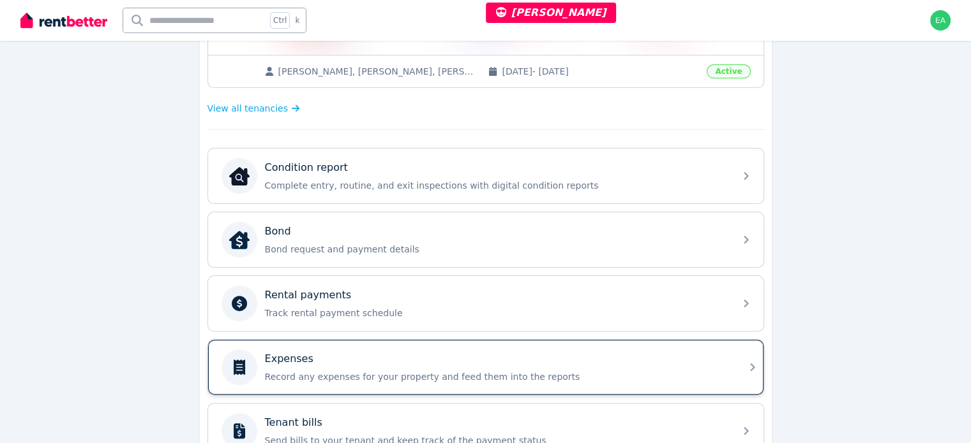
click at [576, 354] on div "Expenses" at bounding box center [496, 359] width 462 height 15
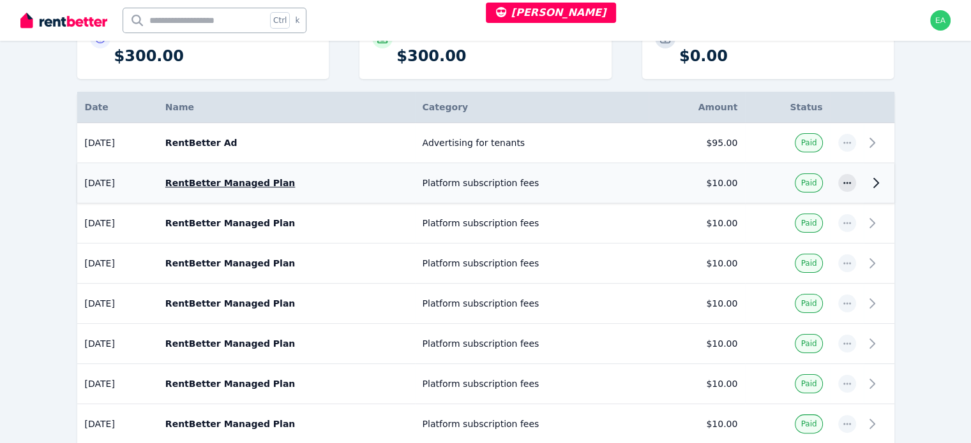
scroll to position [64, 0]
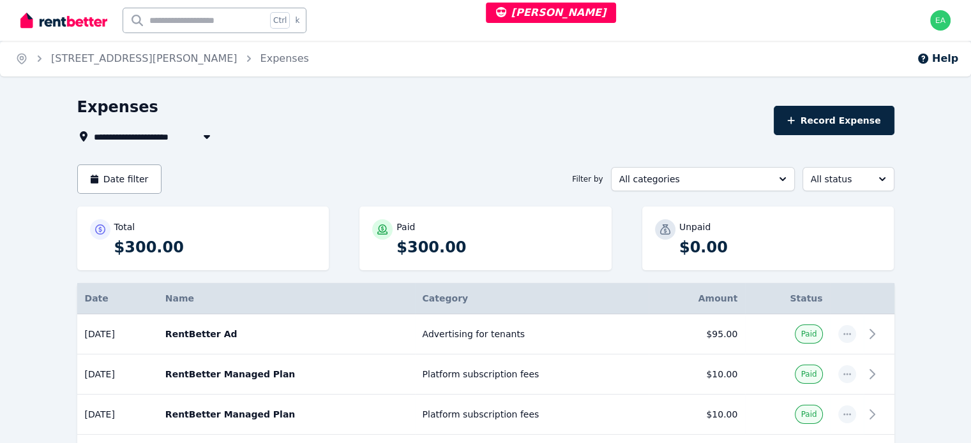
select select "***"
select select "**********"
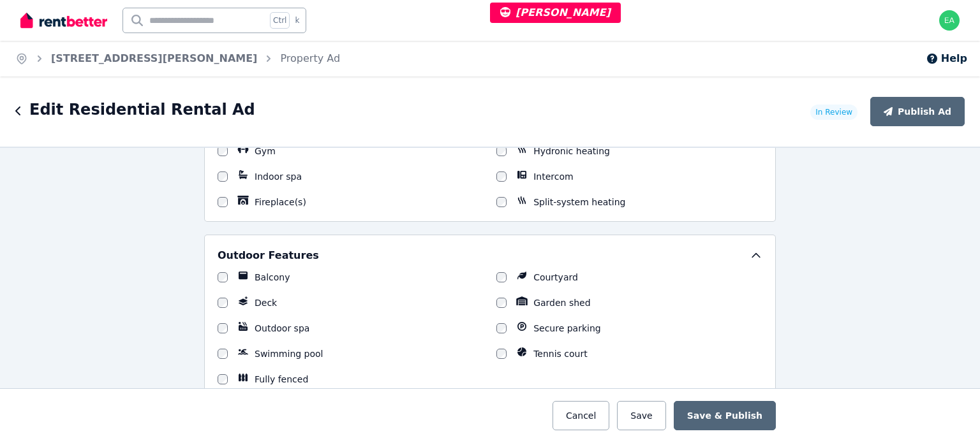
scroll to position [1595, 0]
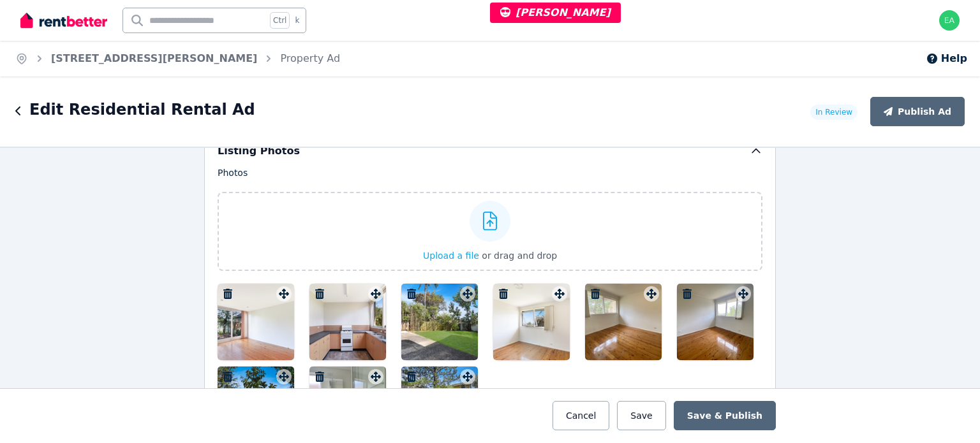
click at [232, 336] on div at bounding box center [256, 322] width 77 height 77
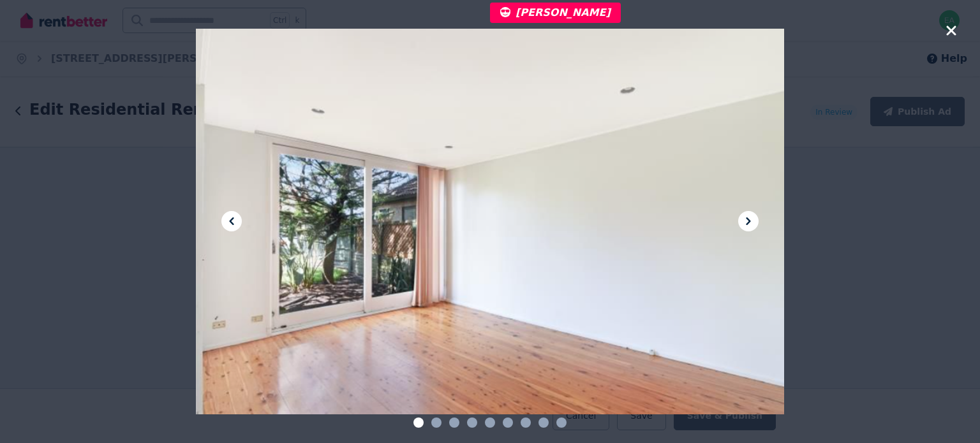
click at [745, 220] on icon at bounding box center [748, 221] width 15 height 15
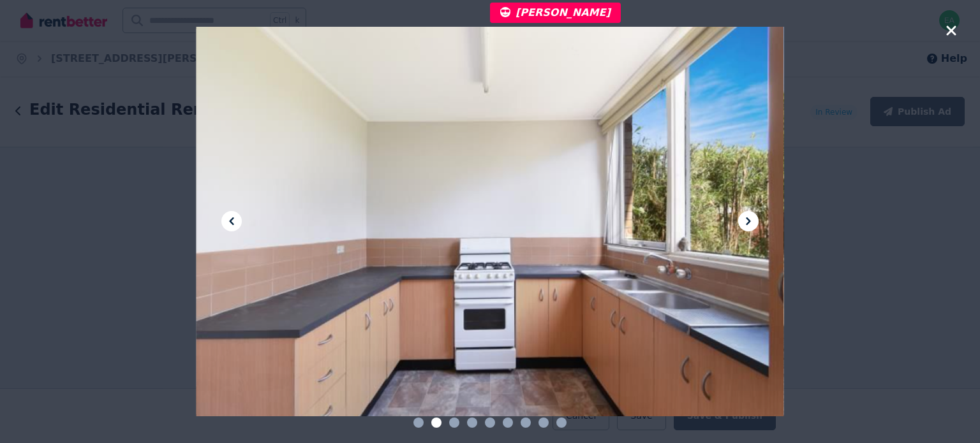
click at [745, 220] on icon at bounding box center [748, 221] width 15 height 15
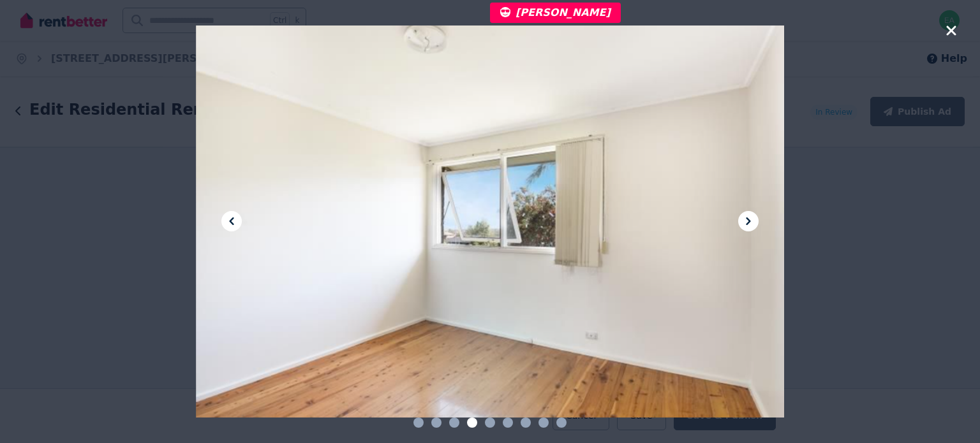
click at [745, 220] on icon at bounding box center [748, 221] width 15 height 15
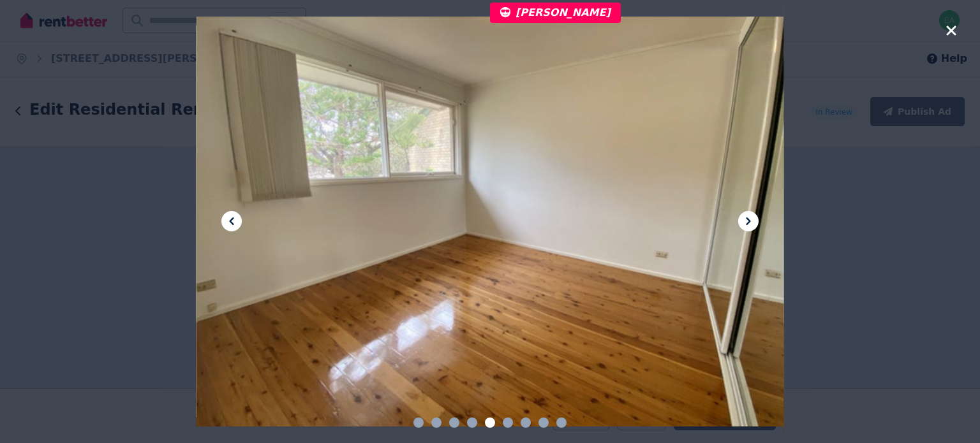
click at [745, 220] on icon at bounding box center [748, 221] width 15 height 15
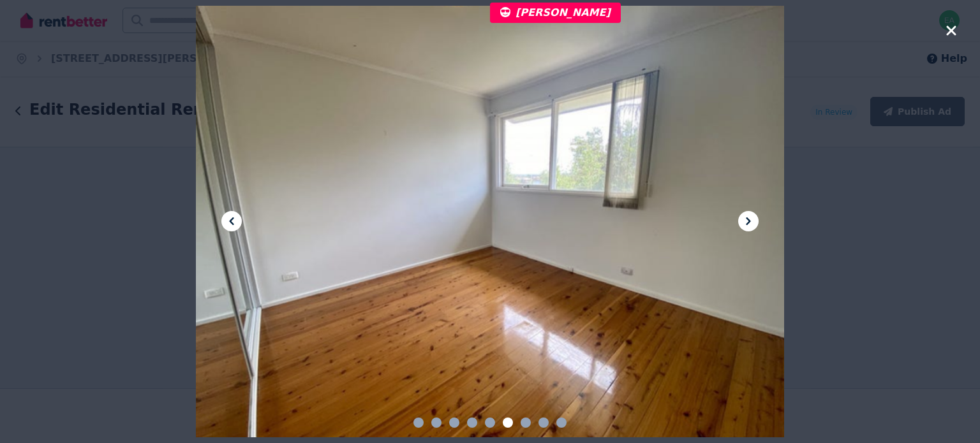
click at [745, 220] on icon at bounding box center [748, 221] width 15 height 15
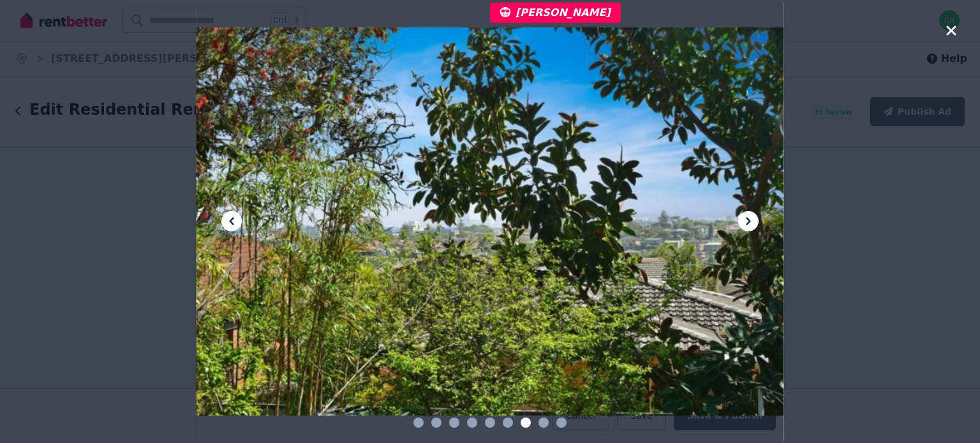
click at [745, 220] on icon at bounding box center [748, 221] width 15 height 15
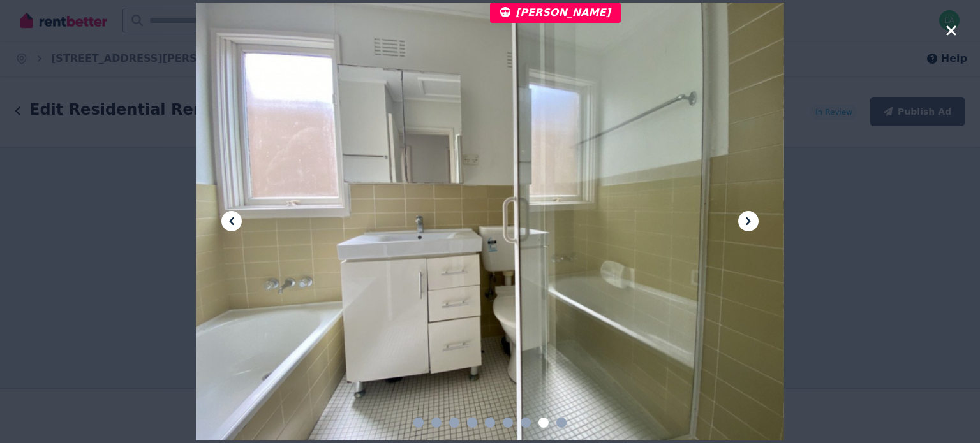
click at [745, 220] on icon at bounding box center [748, 221] width 15 height 15
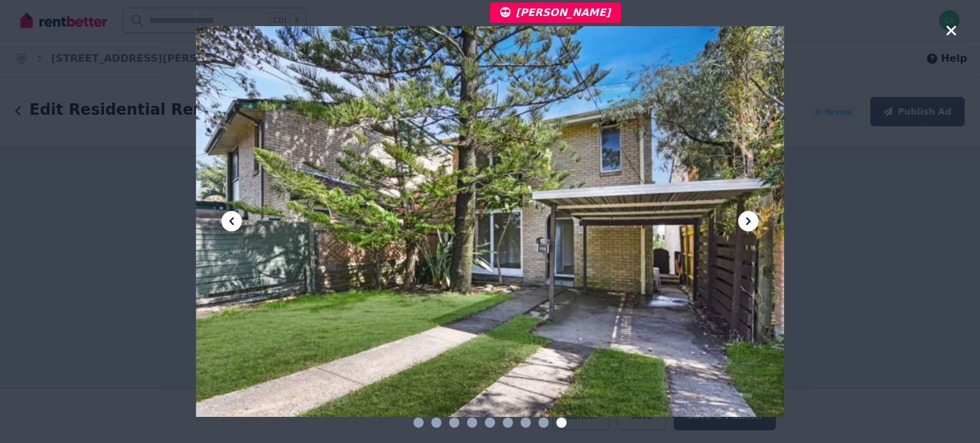
click at [743, 221] on icon at bounding box center [748, 221] width 15 height 15
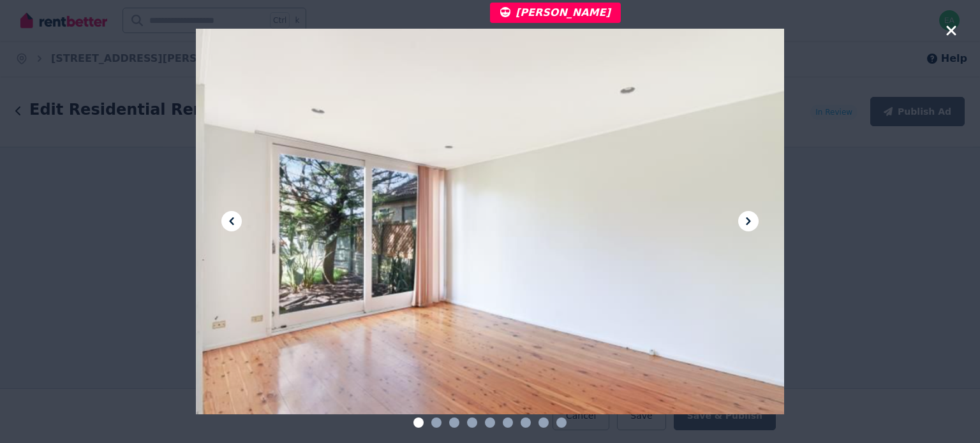
click at [743, 221] on icon at bounding box center [748, 221] width 15 height 15
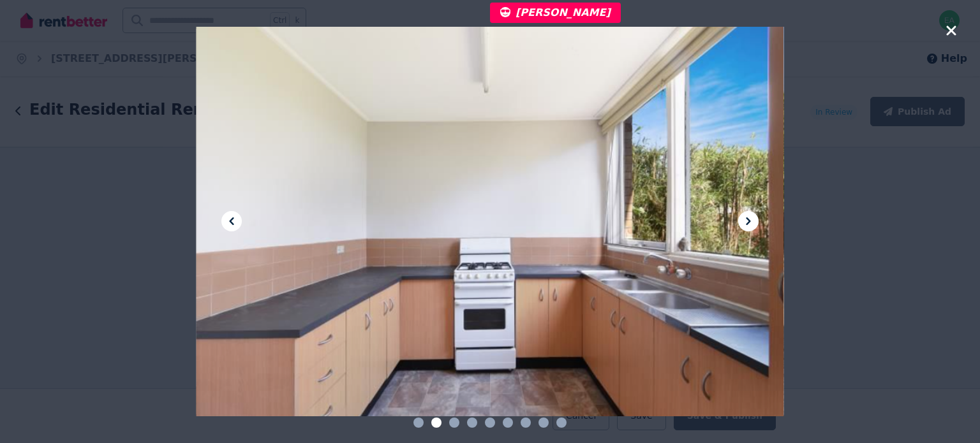
click at [743, 221] on icon at bounding box center [748, 221] width 15 height 15
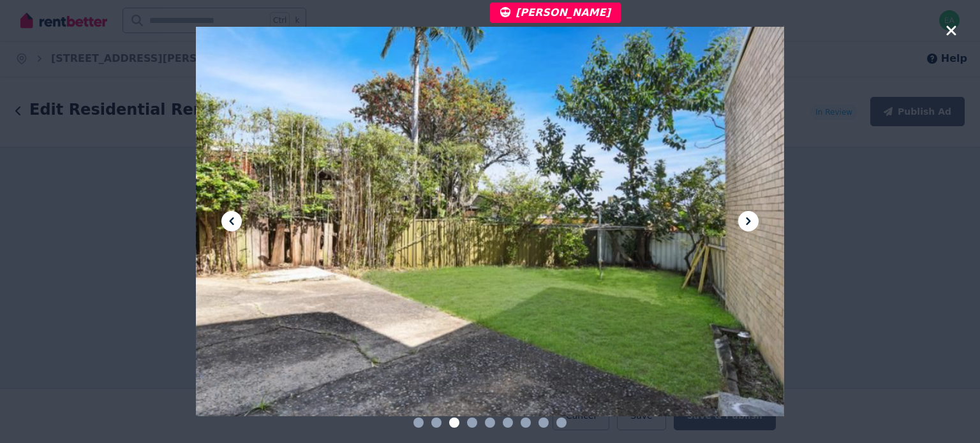
click at [743, 221] on icon at bounding box center [748, 221] width 15 height 15
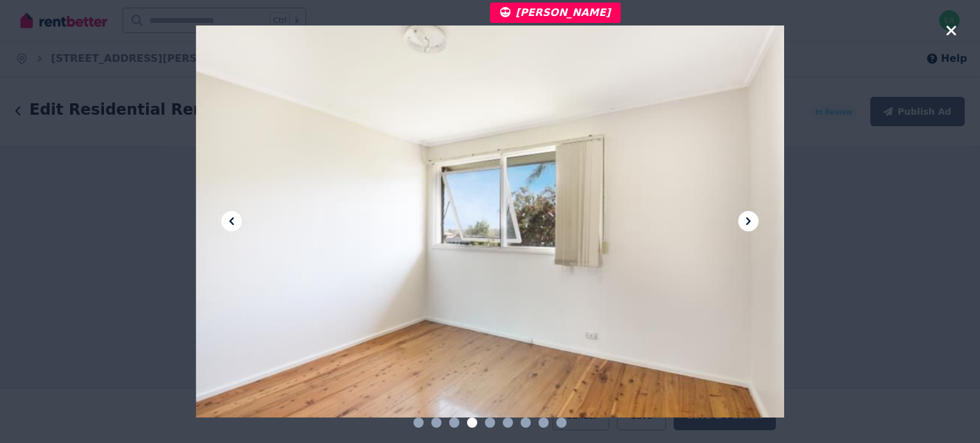
click at [743, 221] on icon at bounding box center [748, 221] width 15 height 15
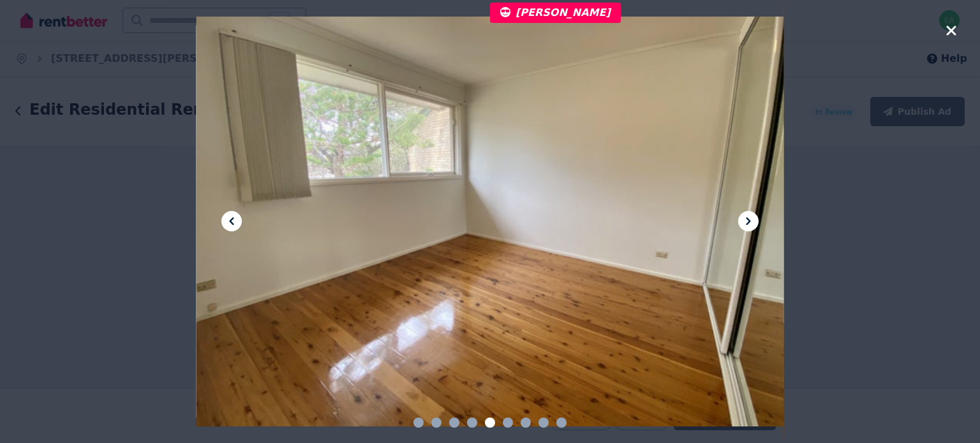
click at [743, 221] on icon at bounding box center [748, 221] width 15 height 15
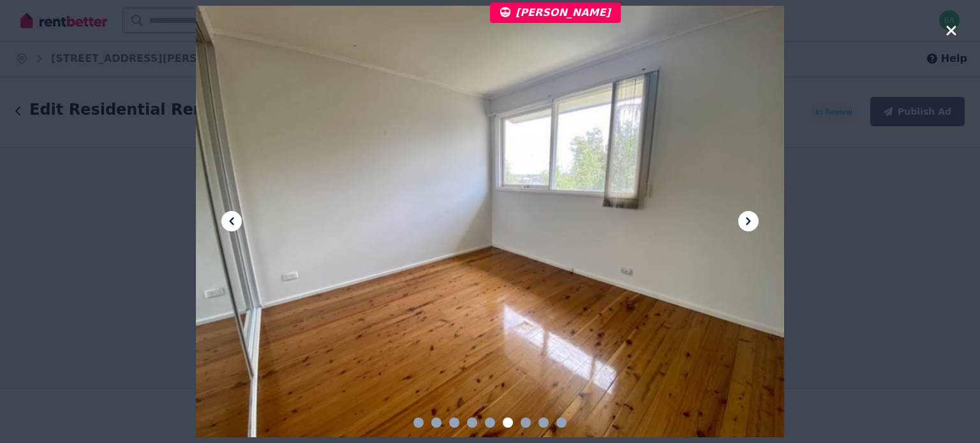
click at [743, 221] on icon at bounding box center [748, 221] width 15 height 15
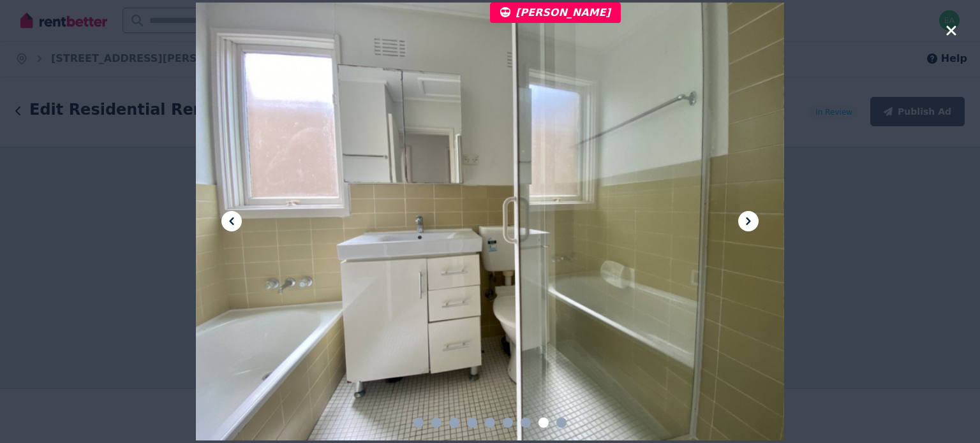
click at [743, 221] on icon at bounding box center [748, 221] width 15 height 15
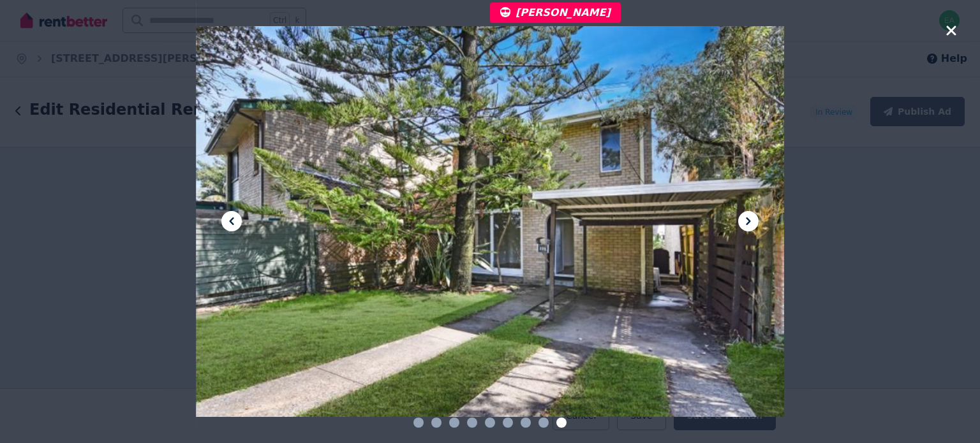
click at [745, 225] on icon at bounding box center [748, 221] width 15 height 15
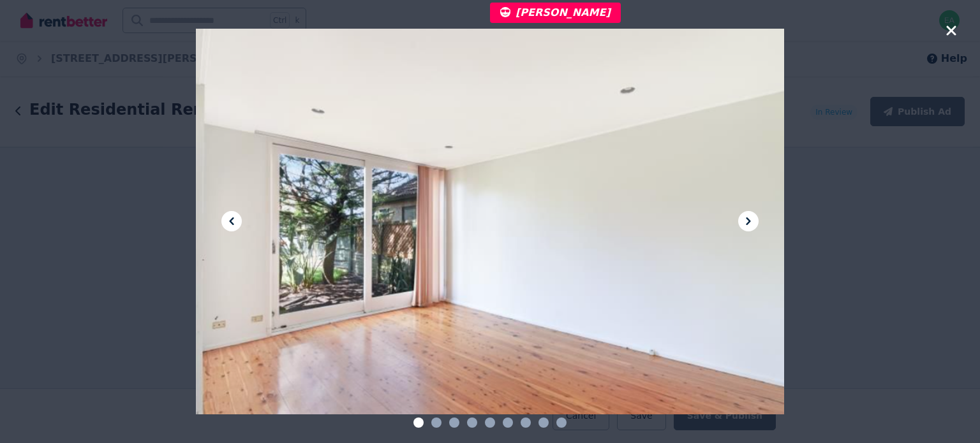
click at [745, 225] on icon at bounding box center [748, 221] width 15 height 15
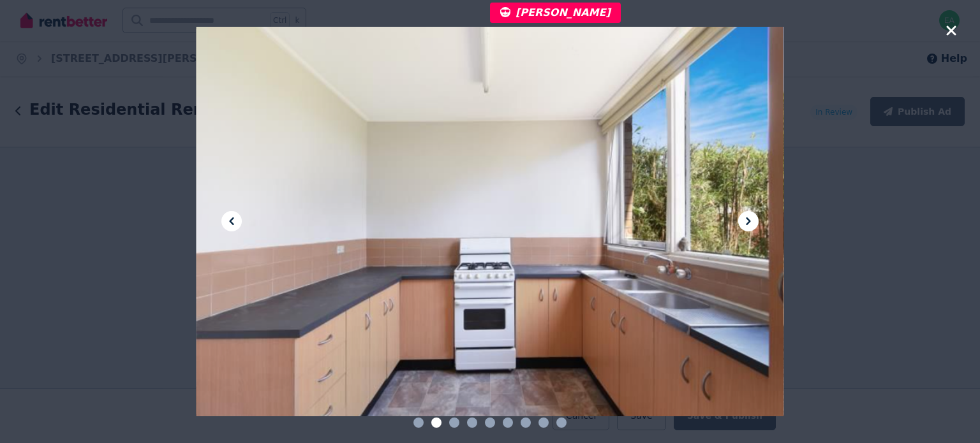
click at [745, 225] on icon at bounding box center [748, 221] width 15 height 15
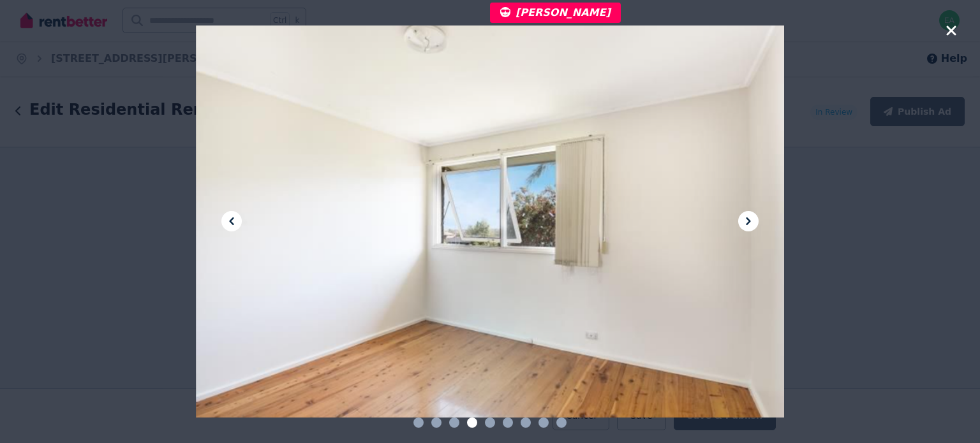
click at [745, 225] on icon at bounding box center [748, 221] width 15 height 15
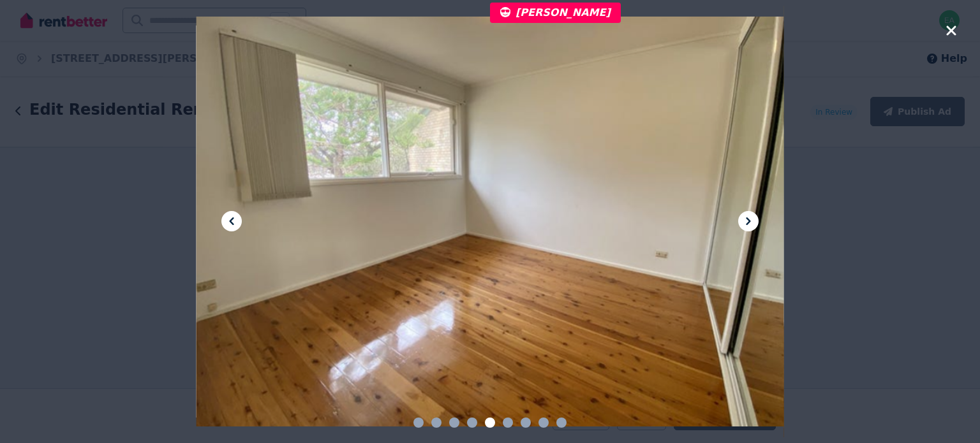
click at [745, 225] on icon at bounding box center [748, 221] width 15 height 15
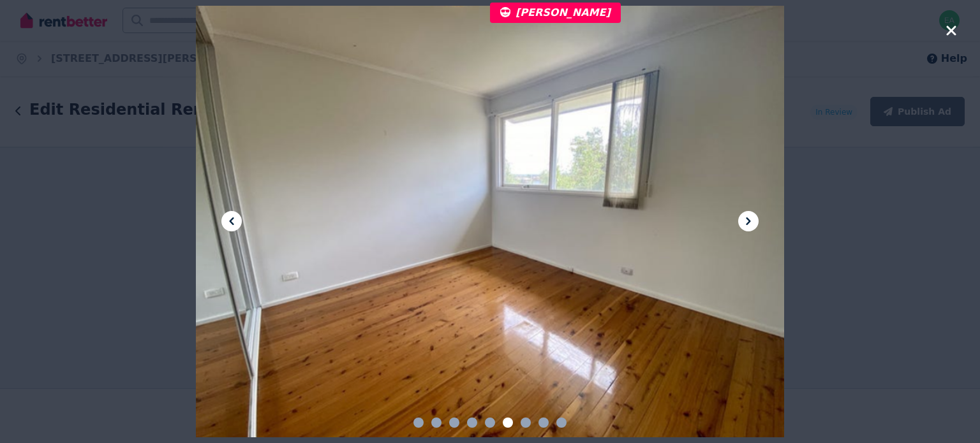
click at [745, 225] on icon at bounding box center [748, 221] width 15 height 15
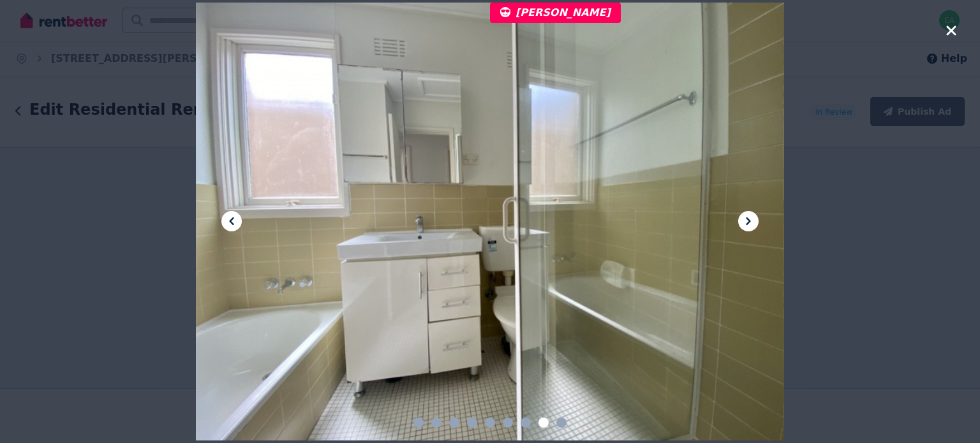
click at [745, 225] on icon at bounding box center [748, 221] width 15 height 15
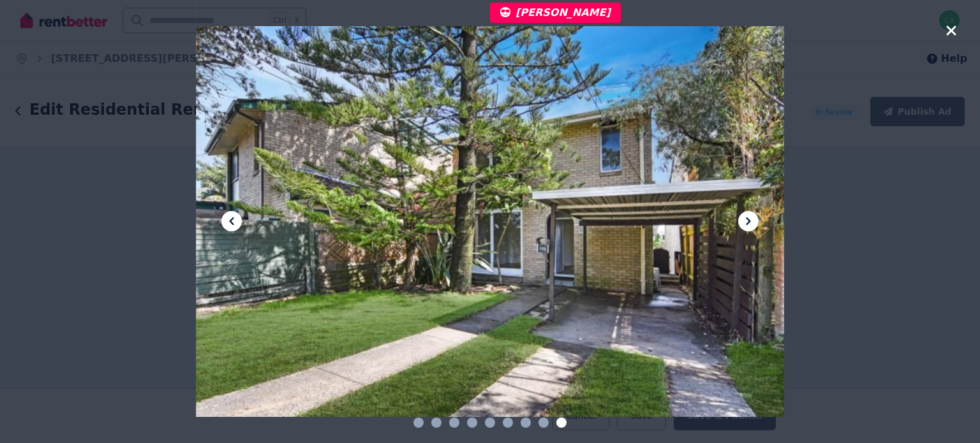
click at [745, 225] on icon at bounding box center [748, 221] width 15 height 15
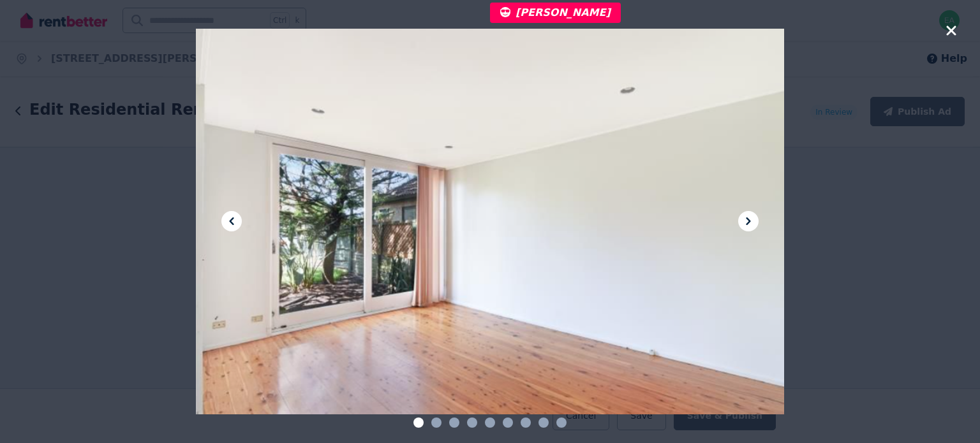
click at [952, 33] on icon "button" at bounding box center [951, 31] width 10 height 10
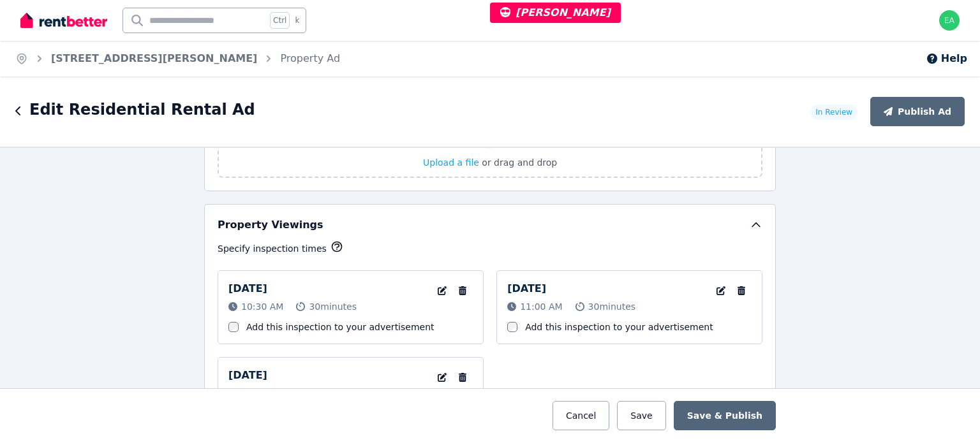
scroll to position [1659, 0]
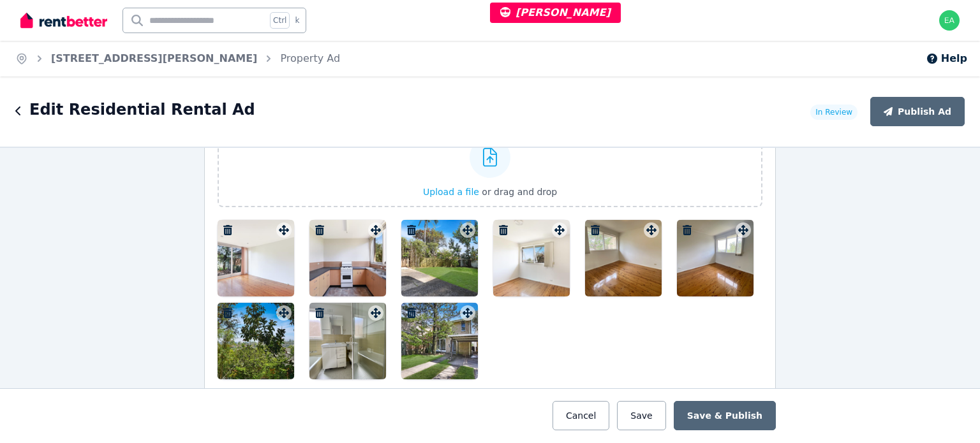
click at [248, 253] on div at bounding box center [256, 258] width 77 height 77
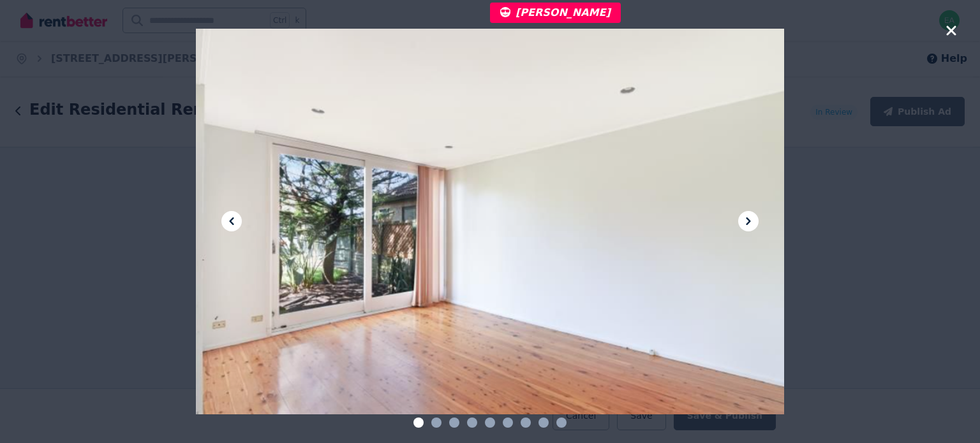
click at [750, 216] on icon at bounding box center [748, 221] width 15 height 15
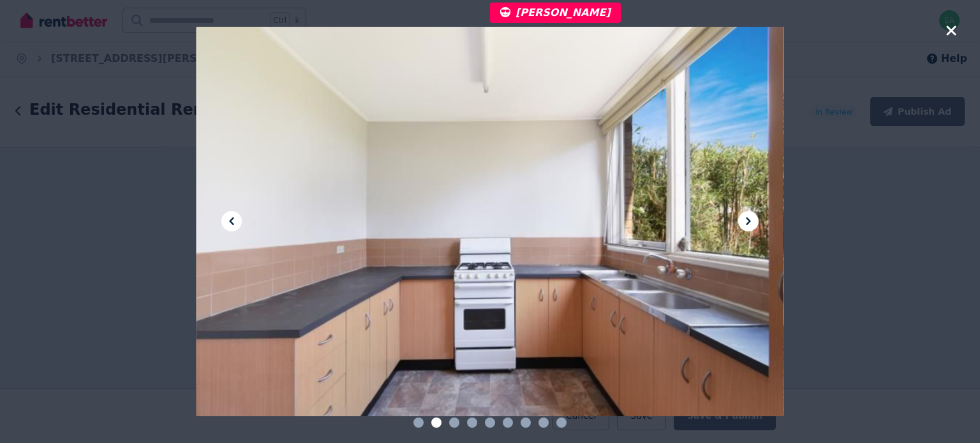
click at [750, 216] on icon at bounding box center [748, 221] width 15 height 15
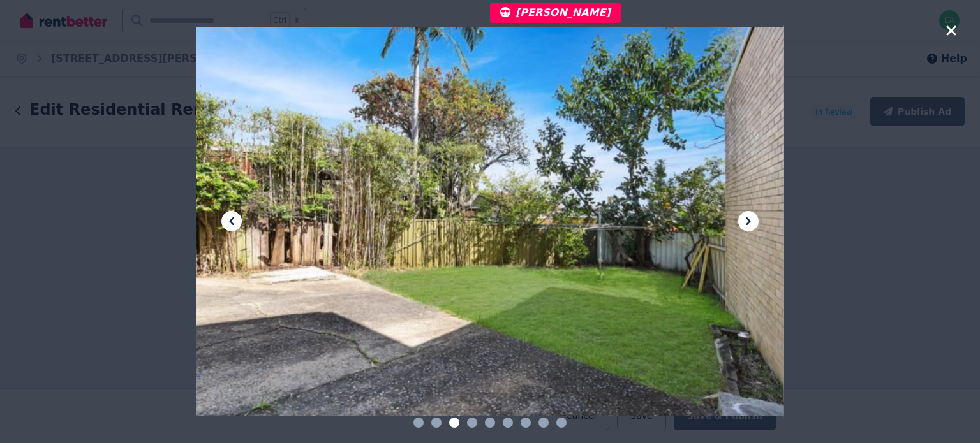
click at [750, 216] on icon at bounding box center [748, 221] width 15 height 15
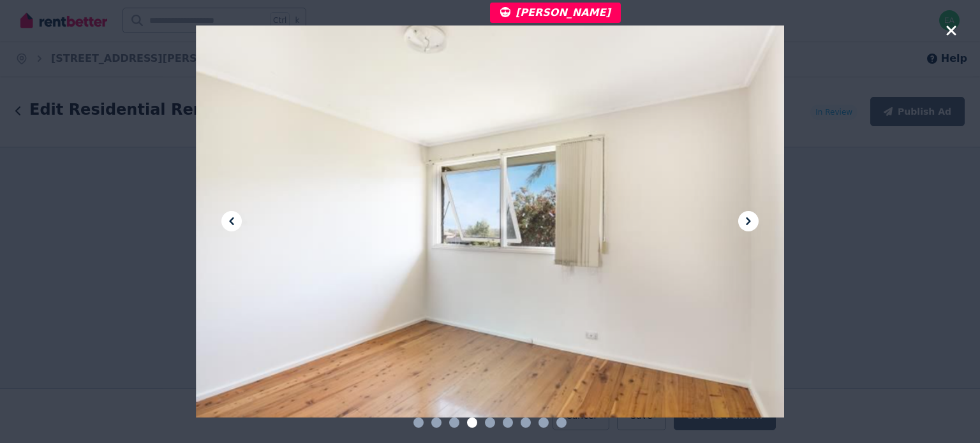
click at [750, 216] on icon at bounding box center [748, 221] width 15 height 15
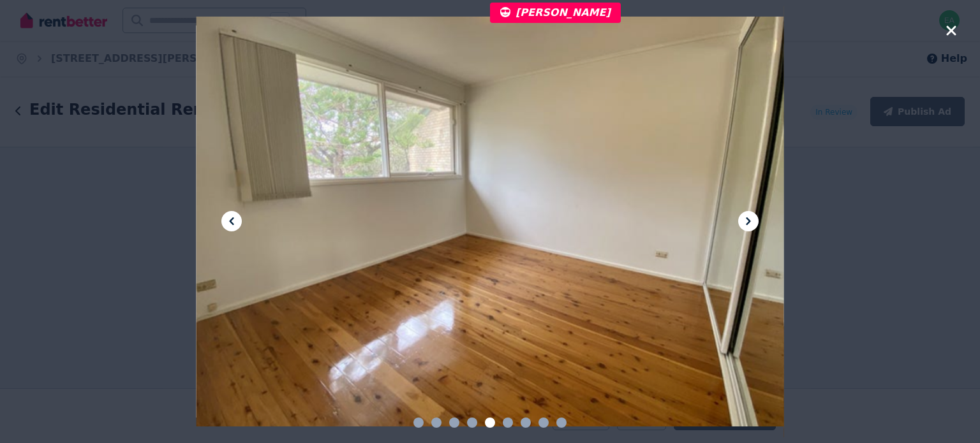
click at [750, 216] on icon at bounding box center [748, 221] width 15 height 15
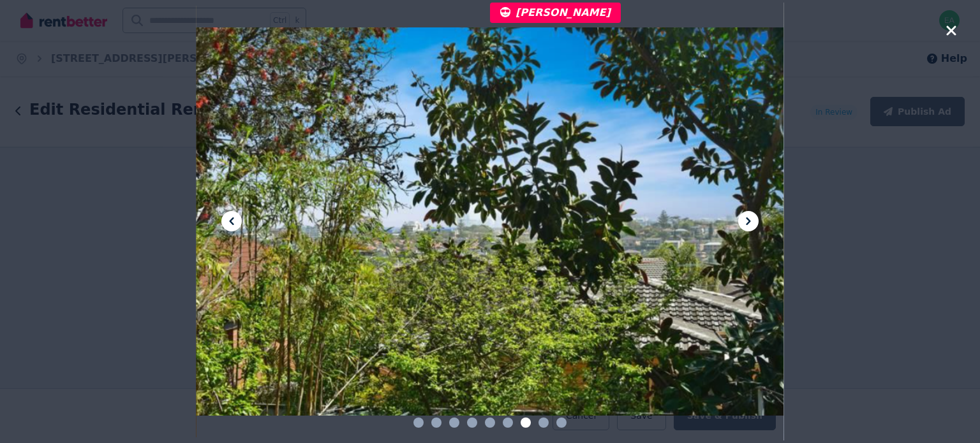
click at [750, 216] on icon at bounding box center [748, 221] width 15 height 15
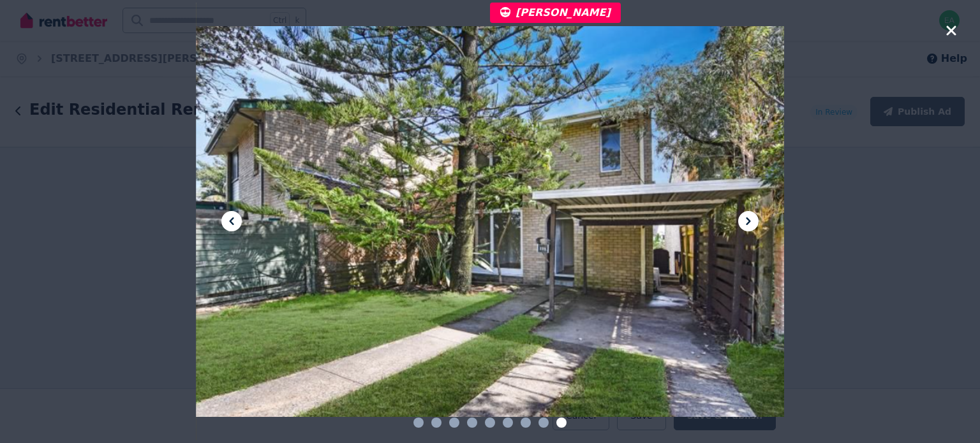
click at [951, 34] on icon "button" at bounding box center [951, 30] width 11 height 15
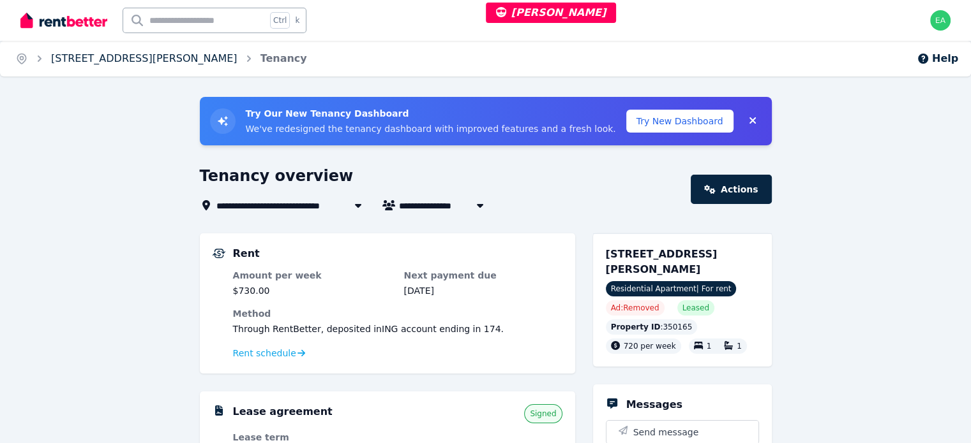
click at [154, 58] on link "[STREET_ADDRESS][PERSON_NAME]" at bounding box center [144, 58] width 186 height 12
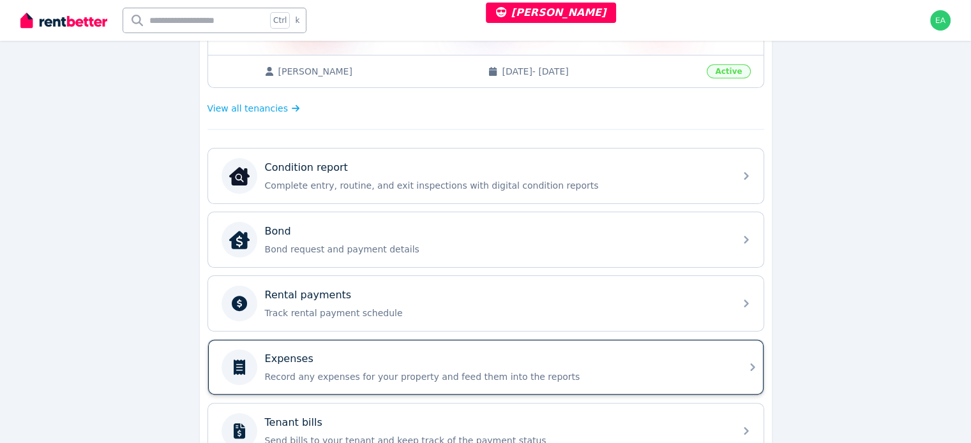
scroll to position [383, 0]
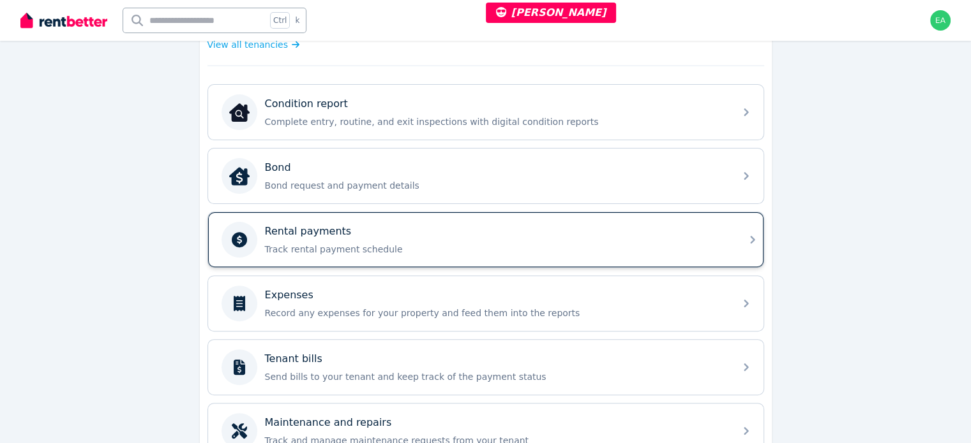
click at [667, 244] on p "Track rental payment schedule" at bounding box center [496, 249] width 462 height 13
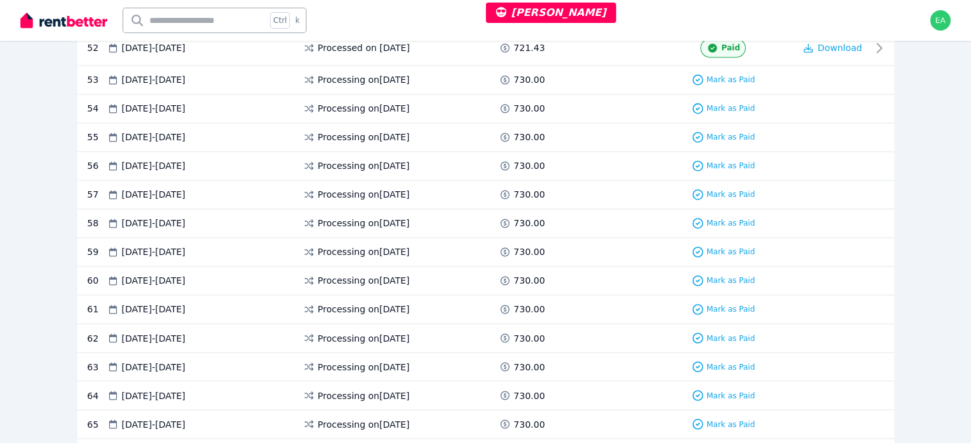
scroll to position [1914, 0]
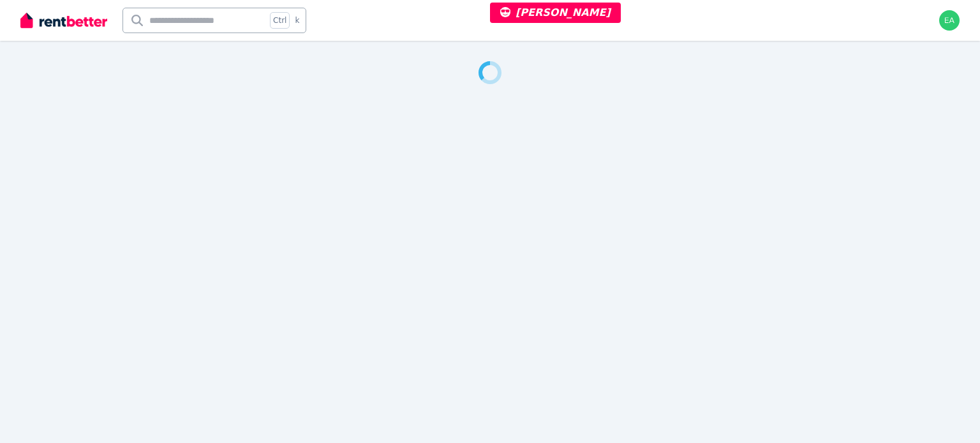
select select "***"
select select "**********"
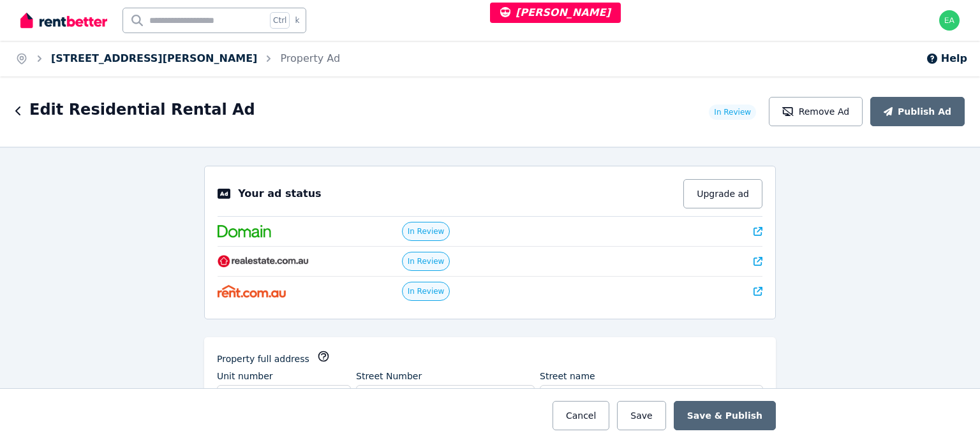
click at [72, 56] on link "[STREET_ADDRESS][PERSON_NAME]" at bounding box center [154, 58] width 206 height 12
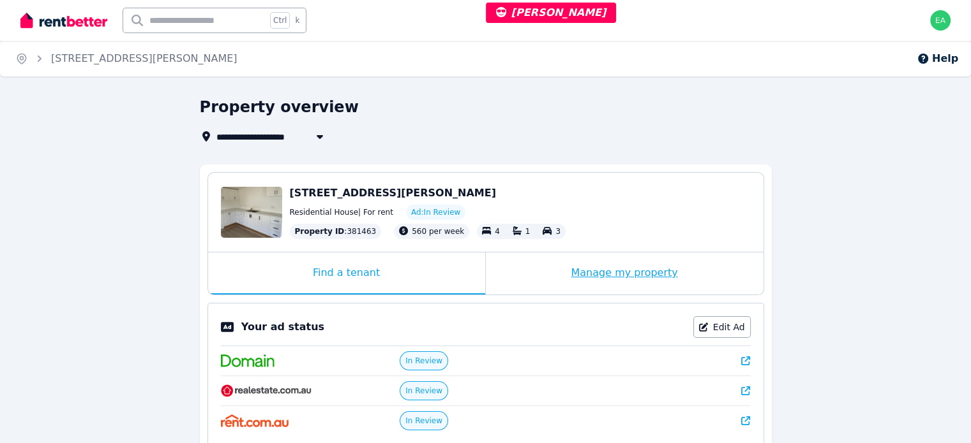
click at [519, 275] on div "Manage my property" at bounding box center [625, 274] width 278 height 42
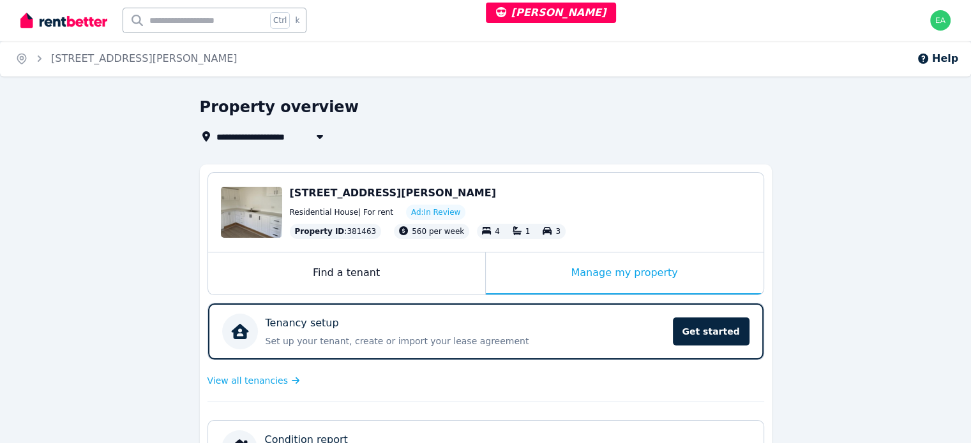
scroll to position [255, 0]
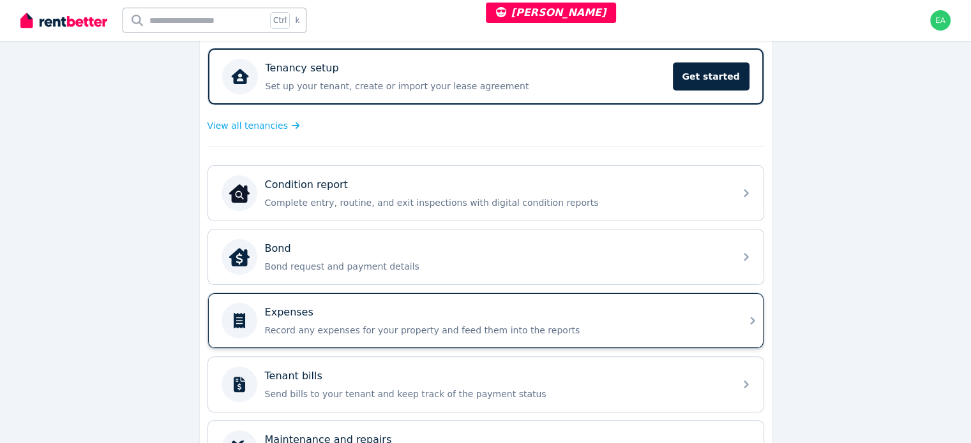
click at [612, 316] on div "Expenses" at bounding box center [496, 312] width 462 height 15
